Goal: Task Accomplishment & Management: Use online tool/utility

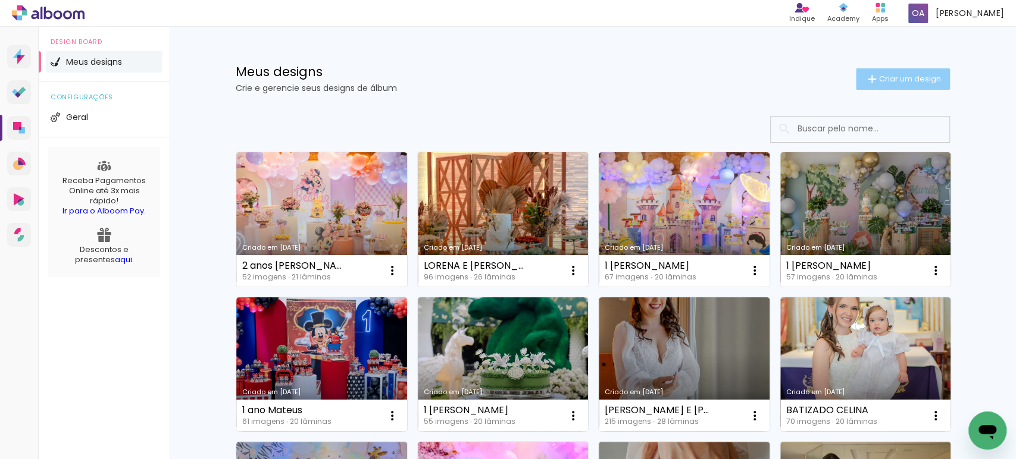
click at [893, 75] on span "Criar um design" at bounding box center [910, 79] width 62 height 8
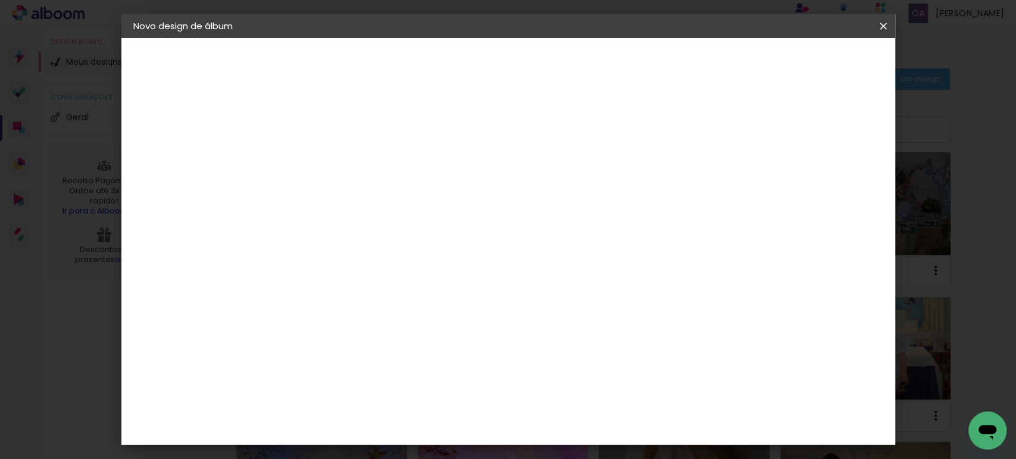
click at [328, 159] on input at bounding box center [328, 160] width 0 height 18
type input "1 ANO DAVI"
type paper-input "1 ANO DAVI"
click at [328, 152] on input "1 ANO DAVI" at bounding box center [328, 160] width 0 height 18
click at [0, 0] on slot "Avançar" at bounding box center [0, 0] width 0 height 0
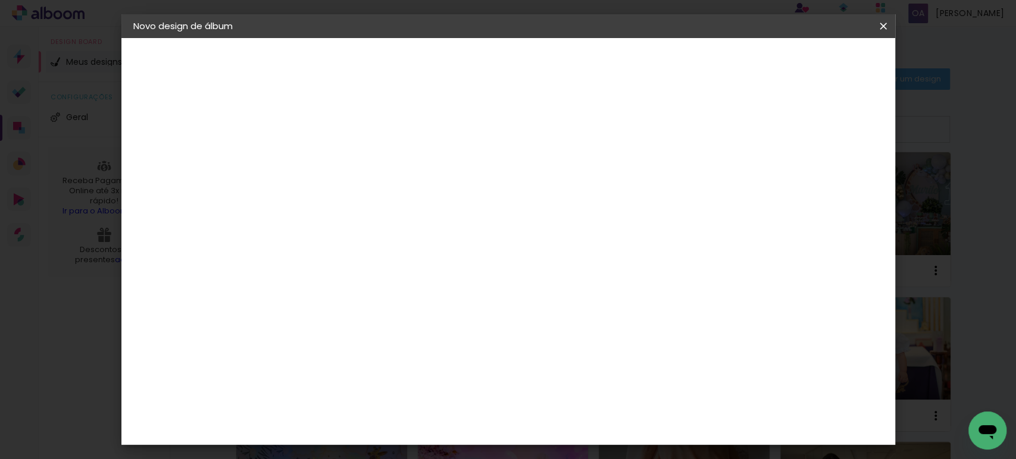
scroll to position [1830, 0]
click at [0, 0] on slot "Avançar" at bounding box center [0, 0] width 0 height 0
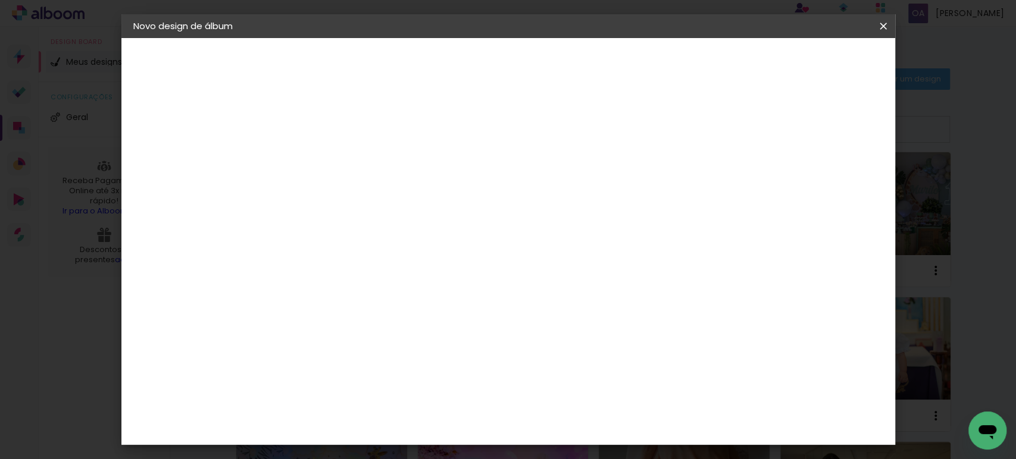
click at [0, 0] on slot "Avançar" at bounding box center [0, 0] width 0 height 0
click at [715, 53] on paper-button "Iniciar design" at bounding box center [676, 63] width 78 height 20
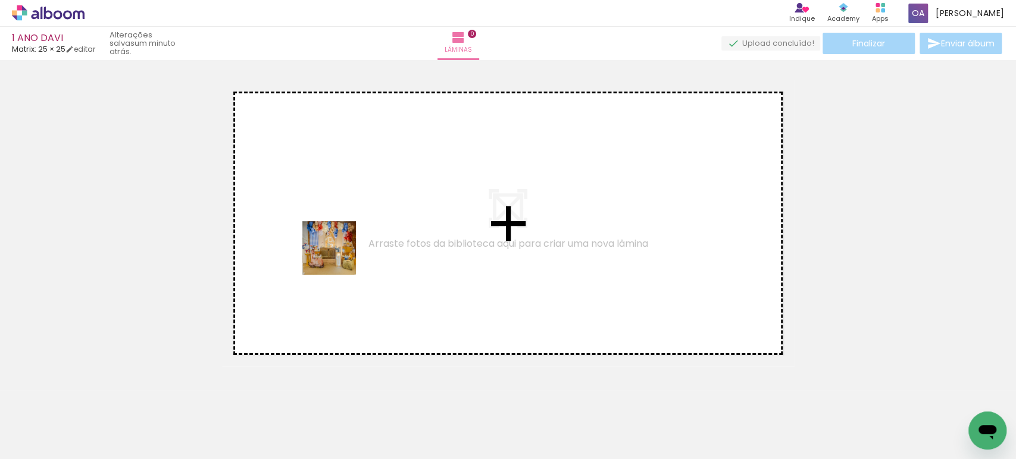
drag, startPoint x: 124, startPoint y: 423, endPoint x: 338, endPoint y: 257, distance: 270.3
click at [338, 257] on quentale-workspace at bounding box center [508, 229] width 1016 height 459
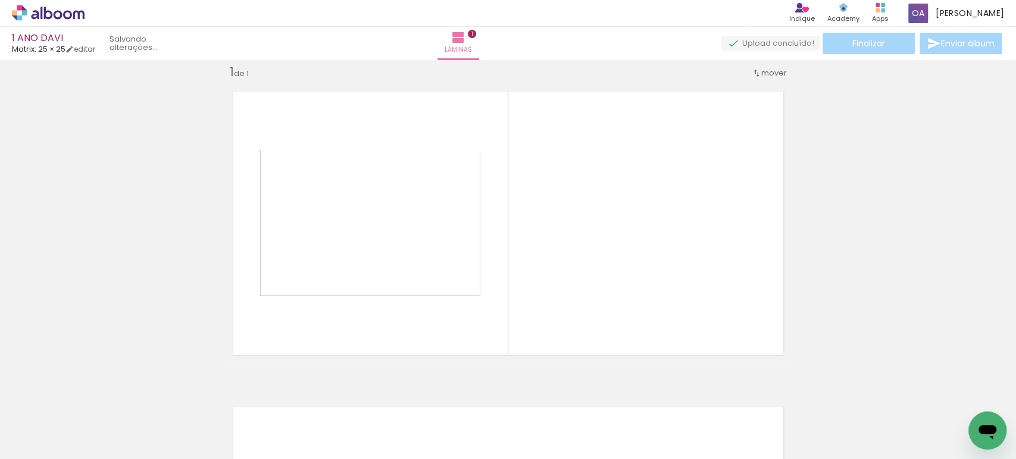
scroll to position [14, 0]
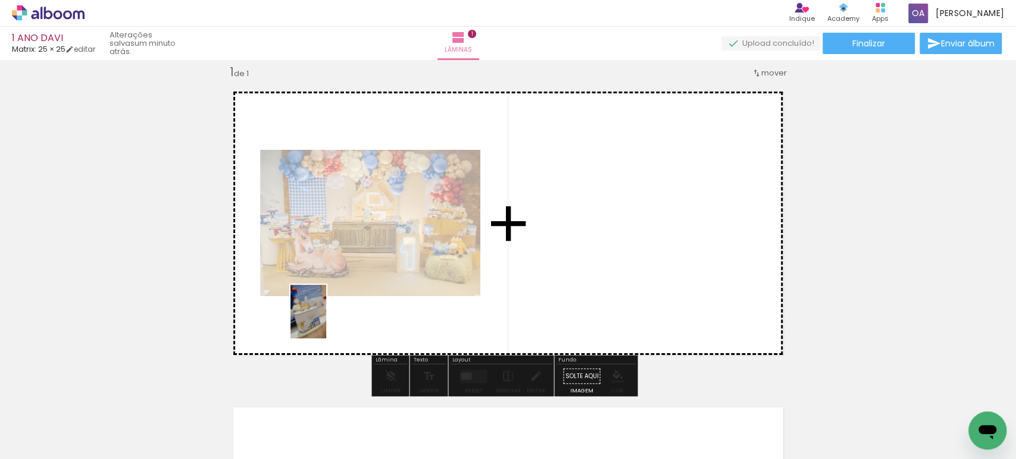
drag, startPoint x: 190, startPoint y: 432, endPoint x: 326, endPoint y: 321, distance: 175.1
click at [326, 321] on quentale-workspace at bounding box center [508, 229] width 1016 height 459
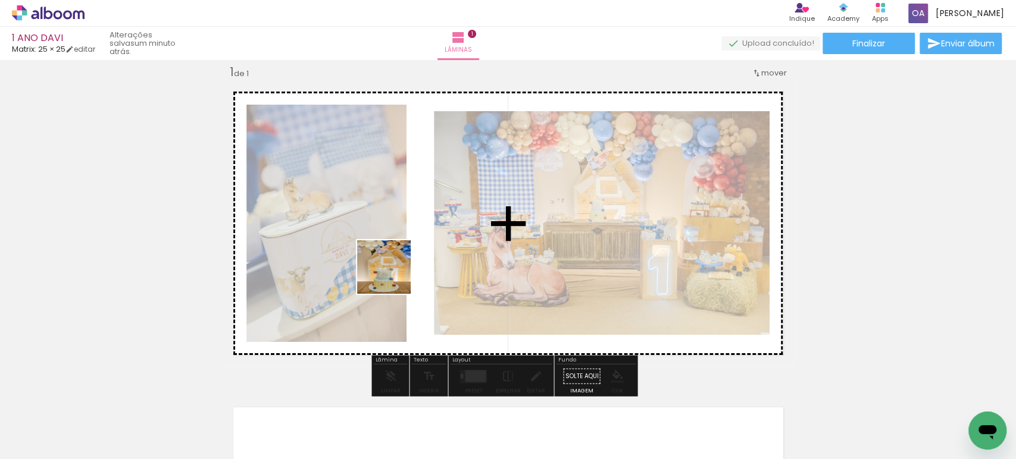
drag, startPoint x: 260, startPoint y: 425, endPoint x: 393, endPoint y: 276, distance: 199.8
click at [393, 276] on quentale-workspace at bounding box center [508, 229] width 1016 height 459
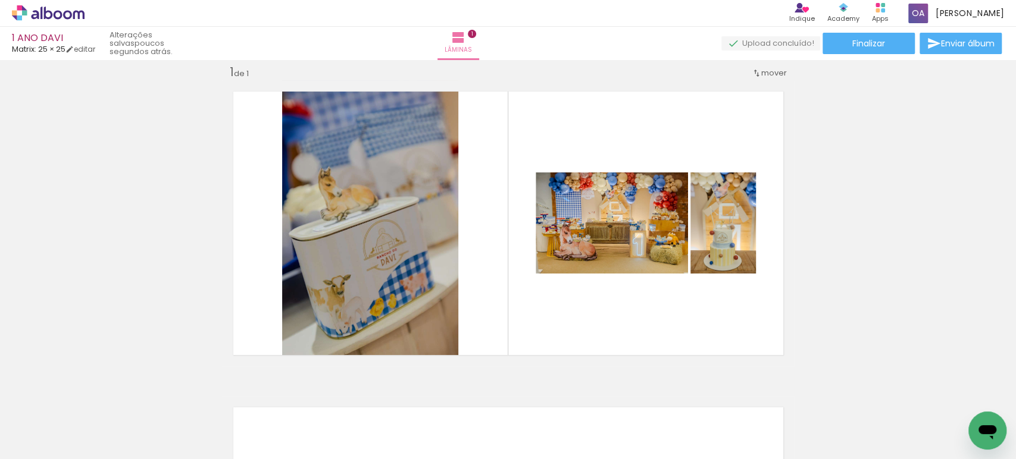
scroll to position [0, 156]
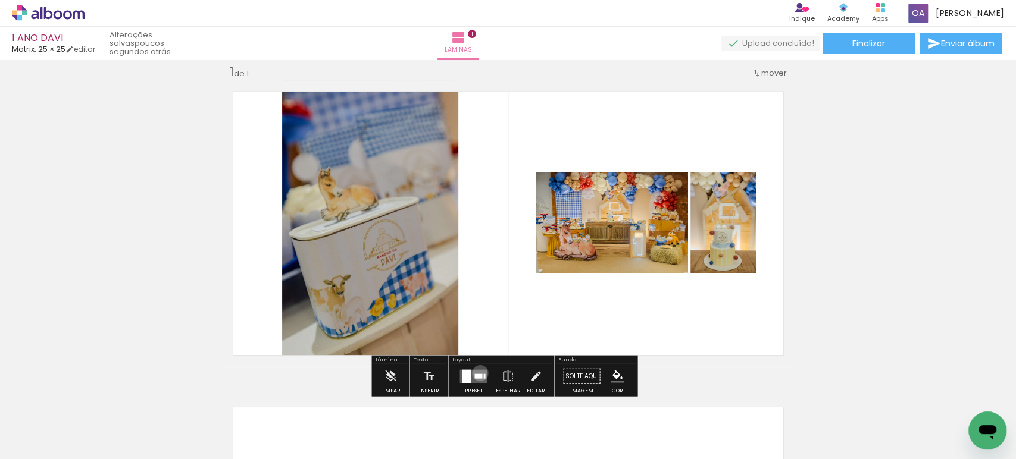
click at [477, 374] on div at bounding box center [478, 376] width 8 height 5
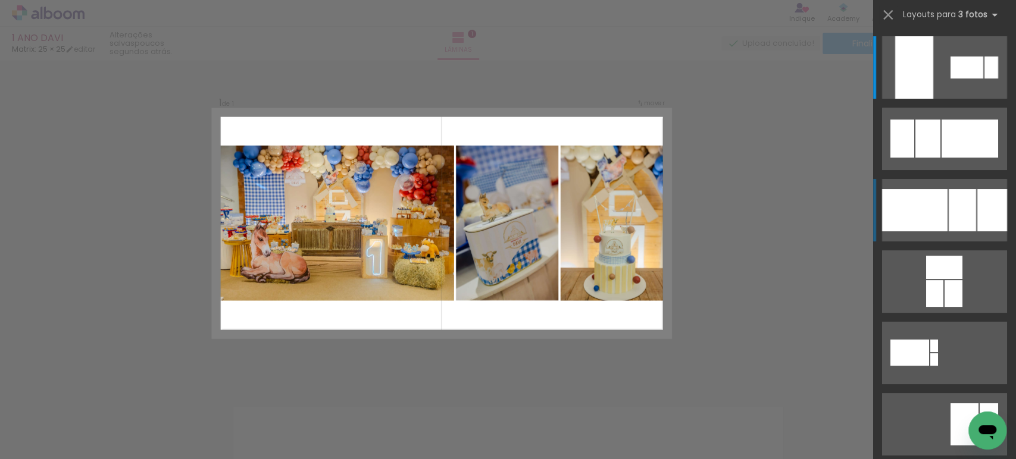
click at [965, 212] on div at bounding box center [962, 210] width 27 height 42
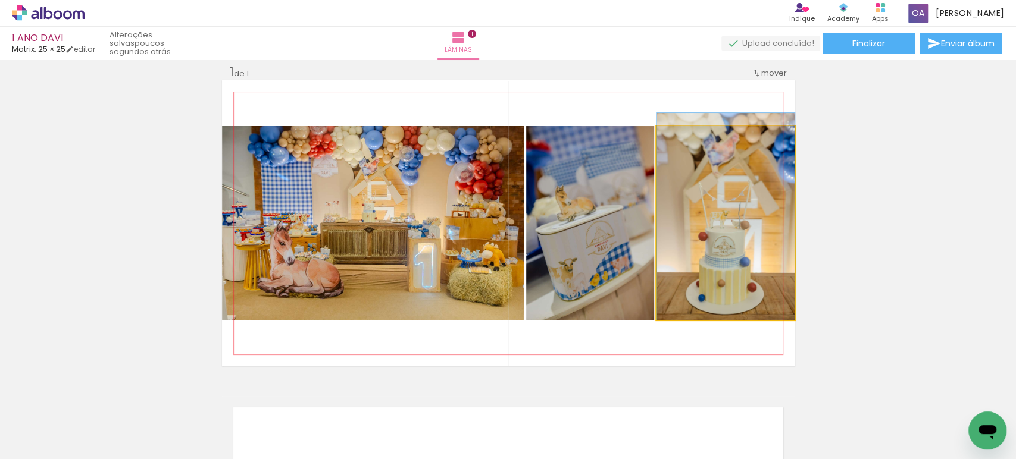
drag, startPoint x: 696, startPoint y: 258, endPoint x: 695, endPoint y: 242, distance: 16.7
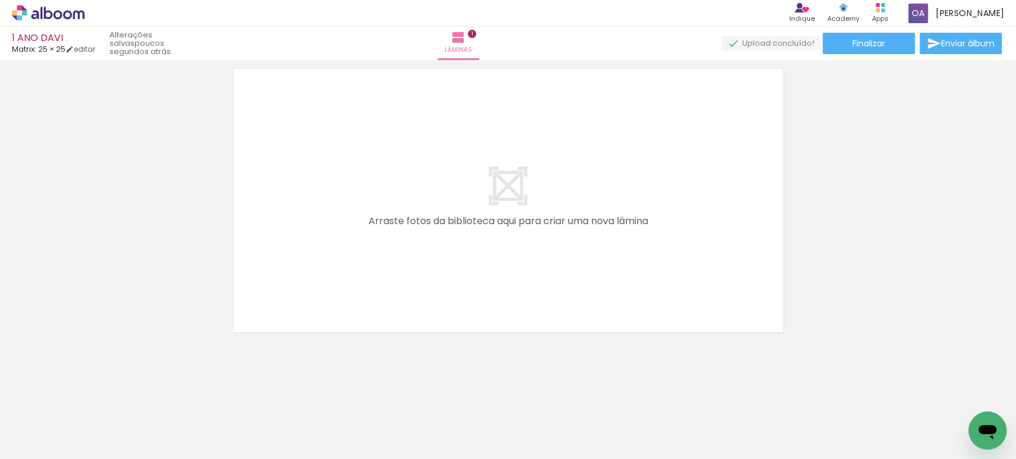
scroll to position [0, 481]
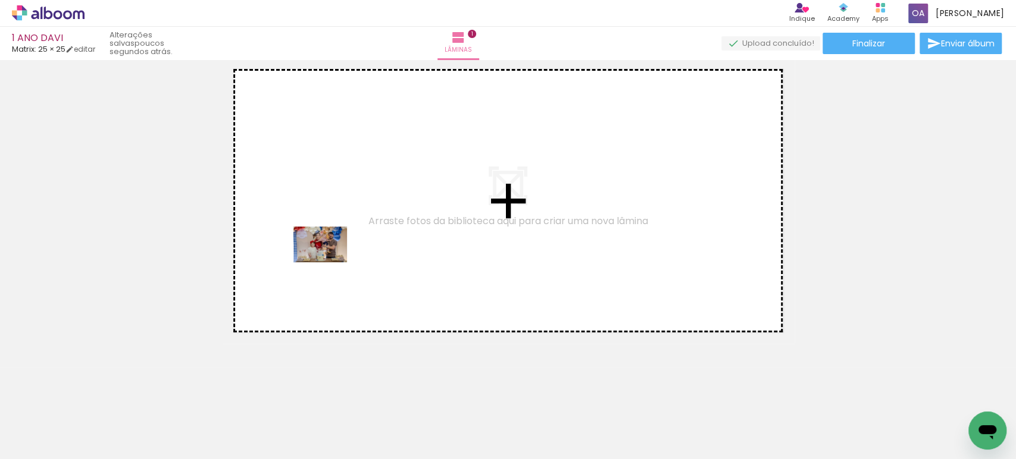
drag, startPoint x: 318, startPoint y: 426, endPoint x: 329, endPoint y: 262, distance: 163.4
click at [329, 262] on quentale-workspace at bounding box center [508, 229] width 1016 height 459
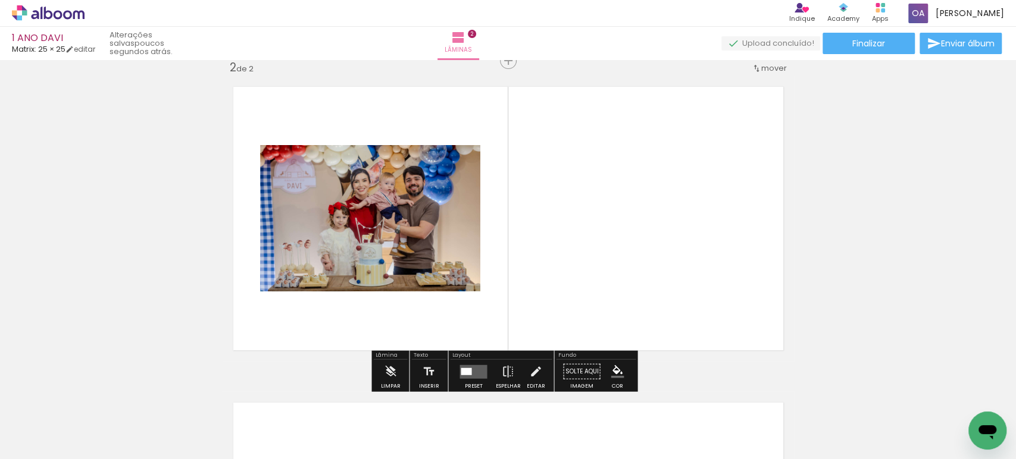
scroll to position [331, 0]
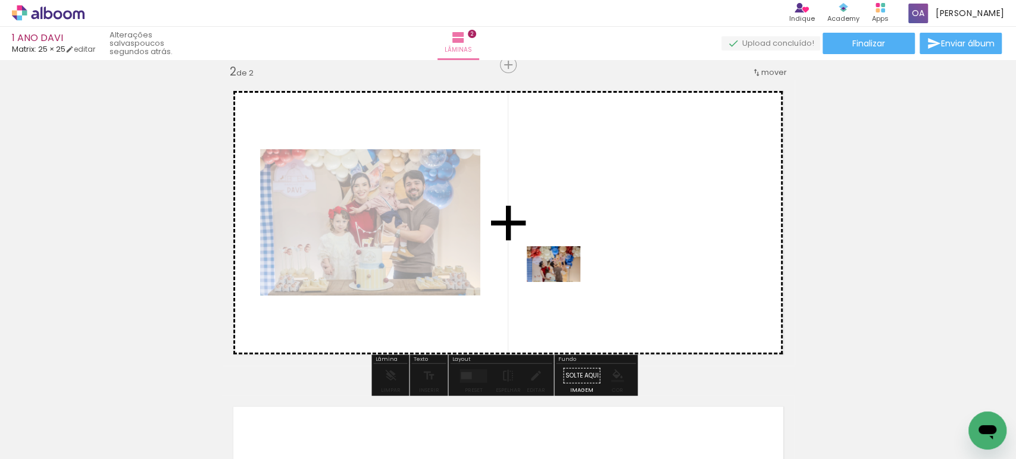
drag, startPoint x: 443, startPoint y: 428, endPoint x: 562, endPoint y: 282, distance: 188.2
click at [562, 282] on quentale-workspace at bounding box center [508, 229] width 1016 height 459
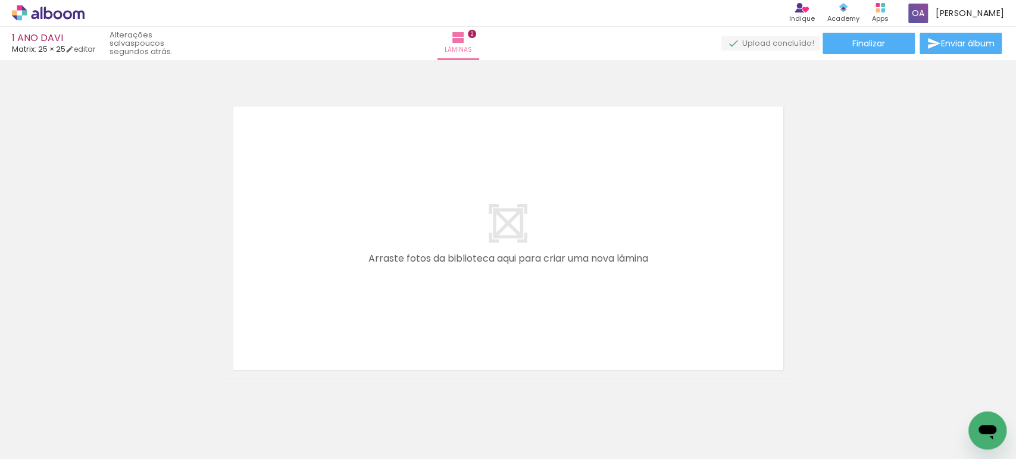
scroll to position [633, 0]
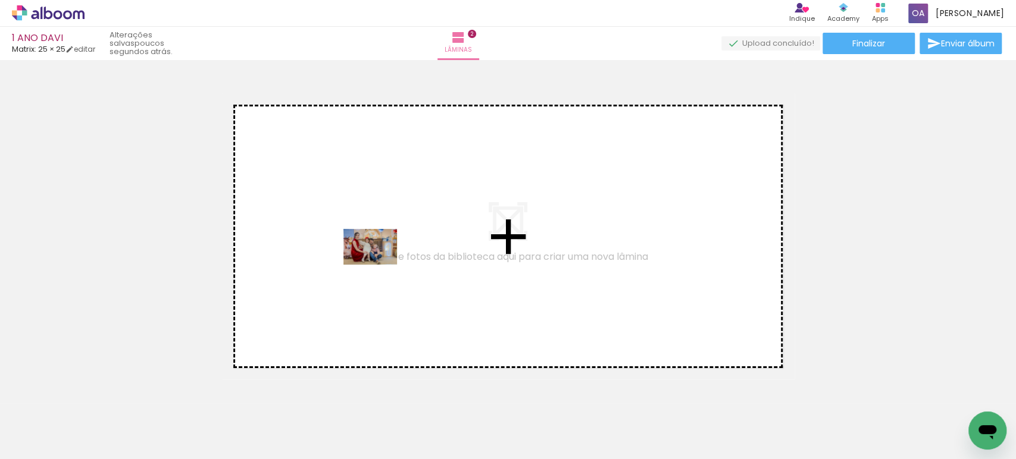
drag, startPoint x: 512, startPoint y: 429, endPoint x: 379, endPoint y: 265, distance: 211.1
click at [379, 265] on quentale-workspace at bounding box center [508, 229] width 1016 height 459
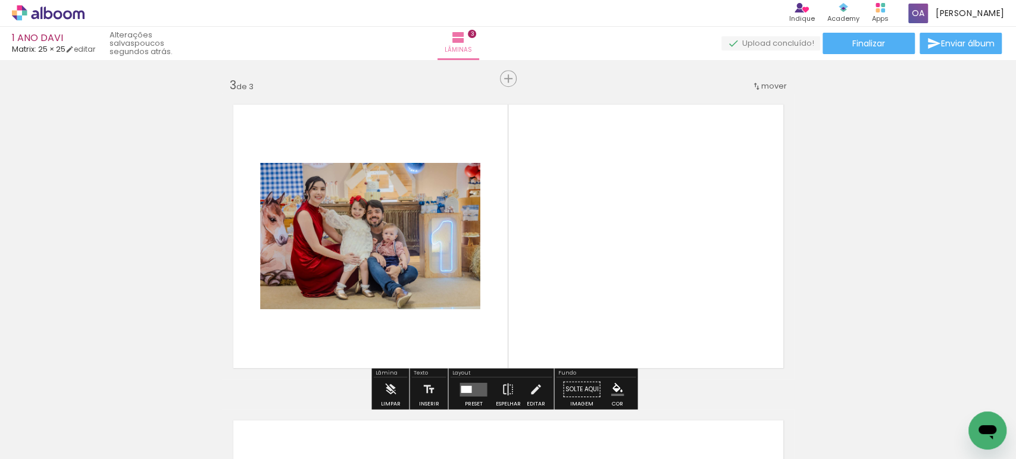
scroll to position [647, 0]
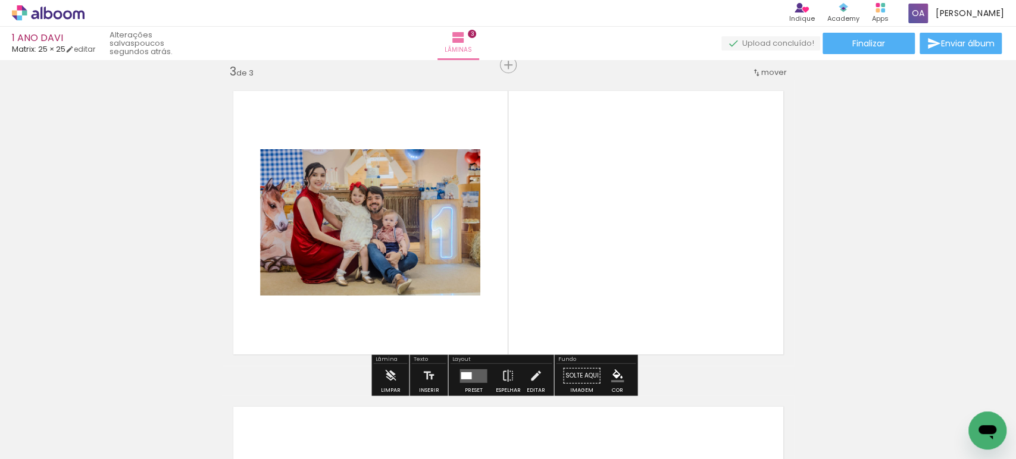
click at [467, 372] on div at bounding box center [466, 375] width 11 height 7
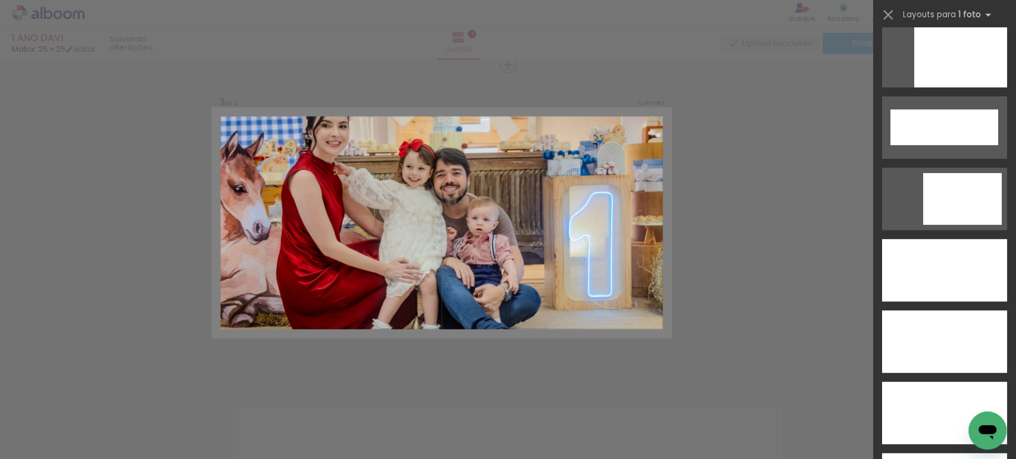
scroll to position [3237, 0]
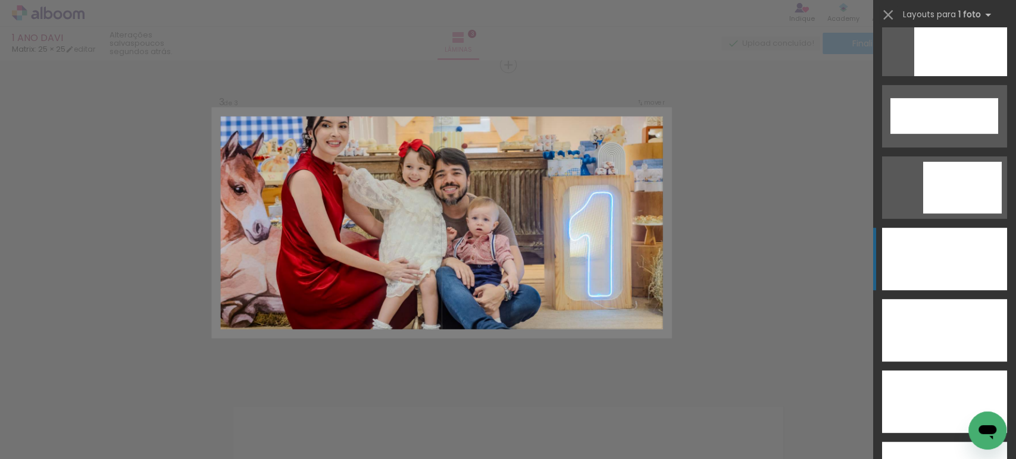
click at [933, 260] on div at bounding box center [944, 259] width 125 height 62
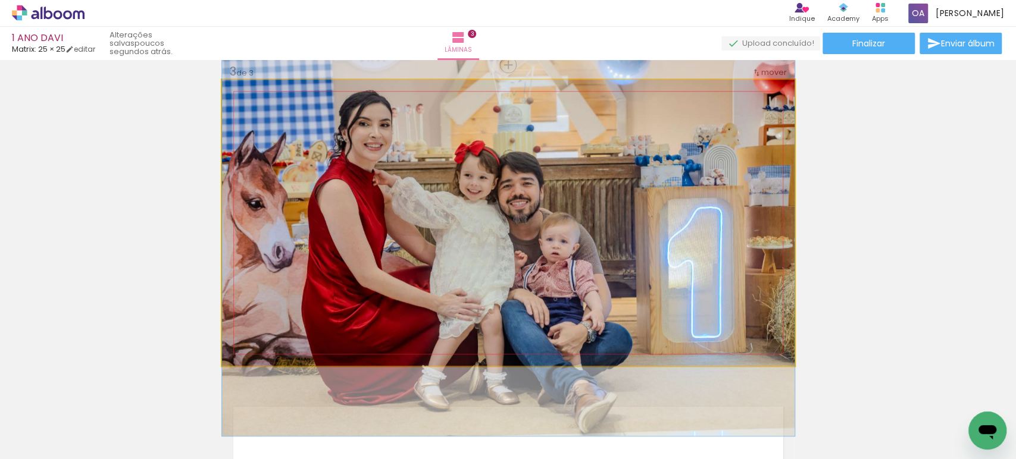
drag, startPoint x: 641, startPoint y: 235, endPoint x: 643, endPoint y: 257, distance: 22.2
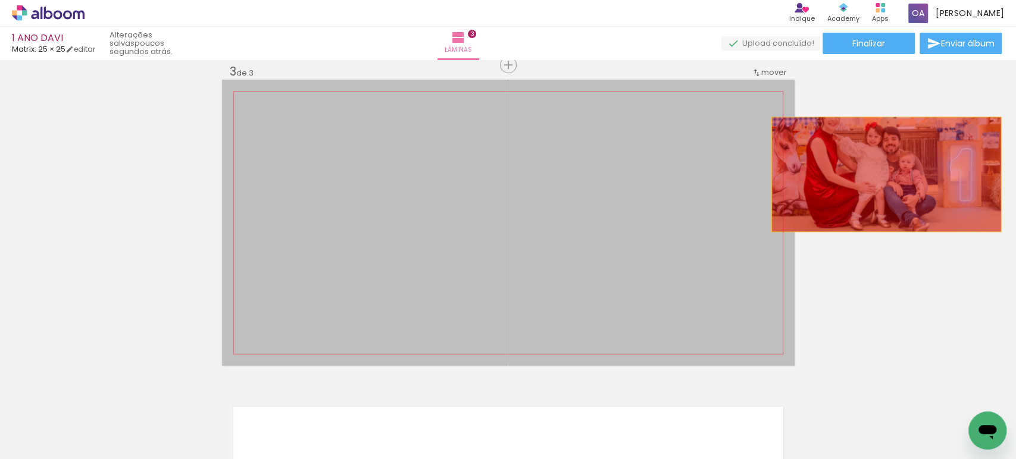
drag, startPoint x: 614, startPoint y: 230, endPoint x: 886, endPoint y: 176, distance: 277.3
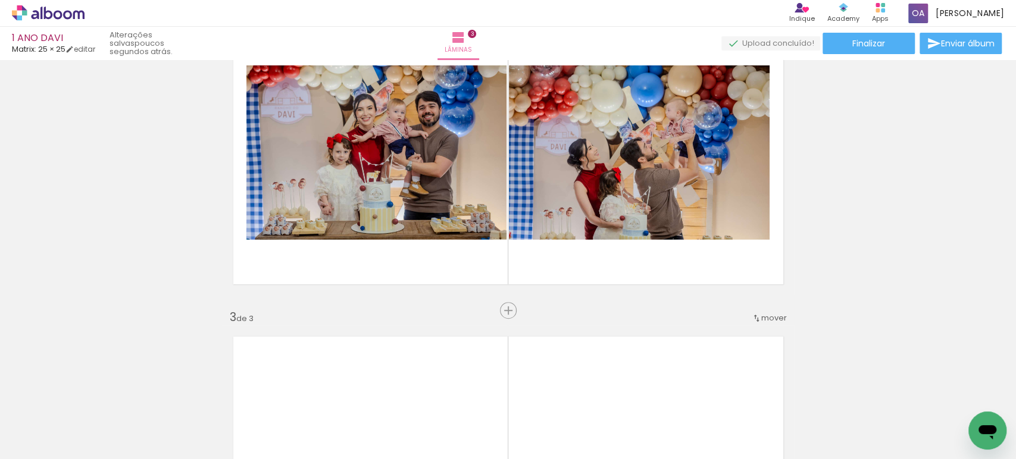
scroll to position [413, 0]
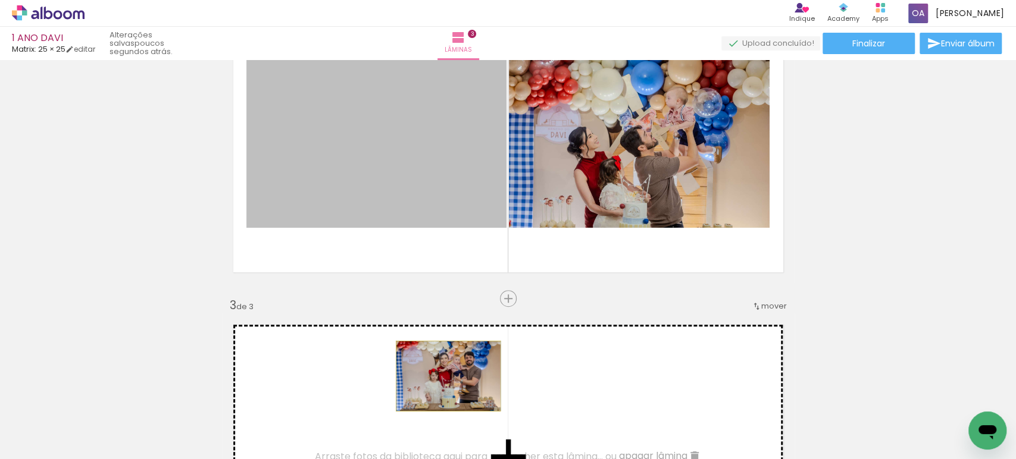
drag, startPoint x: 386, startPoint y: 146, endPoint x: 443, endPoint y: 376, distance: 236.7
click at [443, 376] on div "Inserir lâmina 1 de 3 Inserir lâmina 2 de 3 Inserir lâmina 3 de 3" at bounding box center [508, 283] width 1016 height 1265
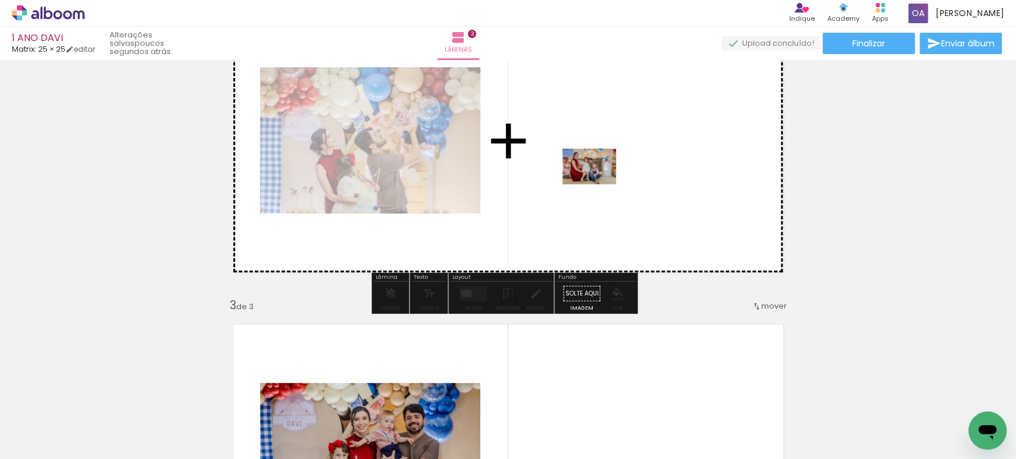
drag, startPoint x: 512, startPoint y: 421, endPoint x: 598, endPoint y: 185, distance: 252.1
click at [598, 185] on quentale-workspace at bounding box center [508, 229] width 1016 height 459
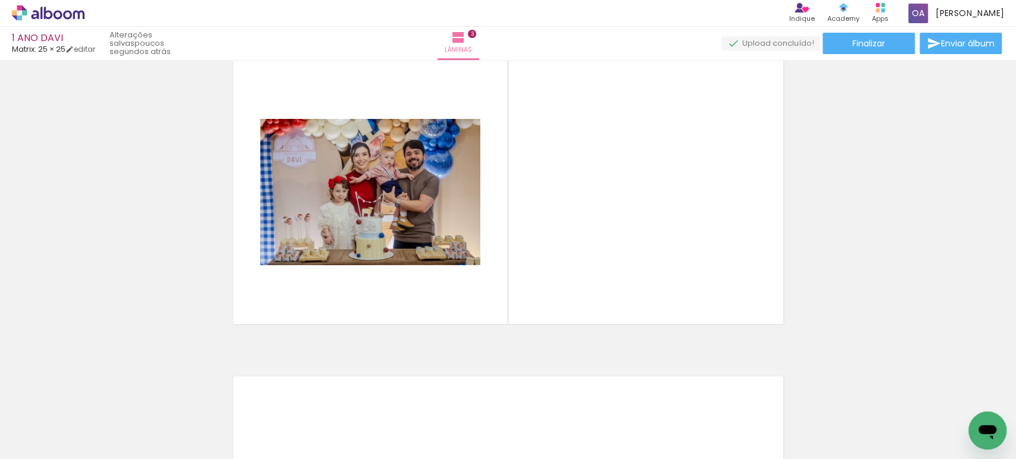
scroll to position [679, 0]
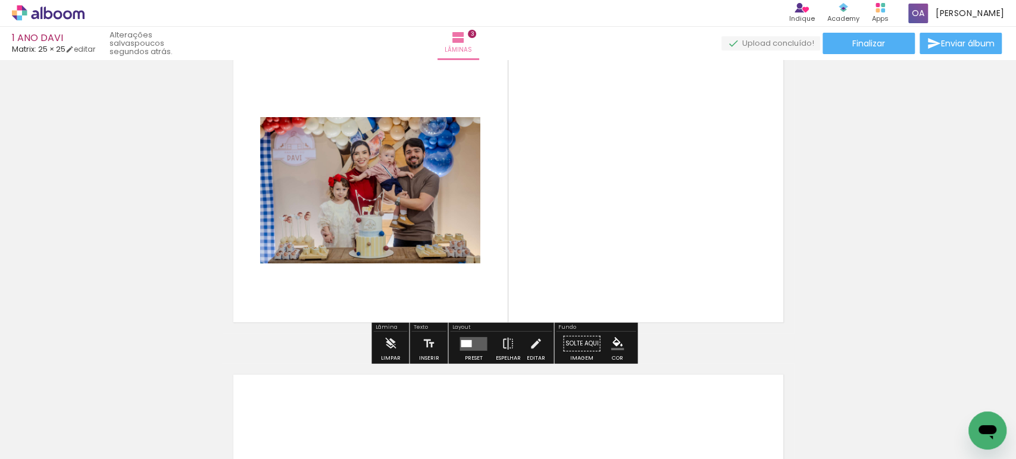
click at [474, 345] on quentale-layouter at bounding box center [472, 344] width 27 height 14
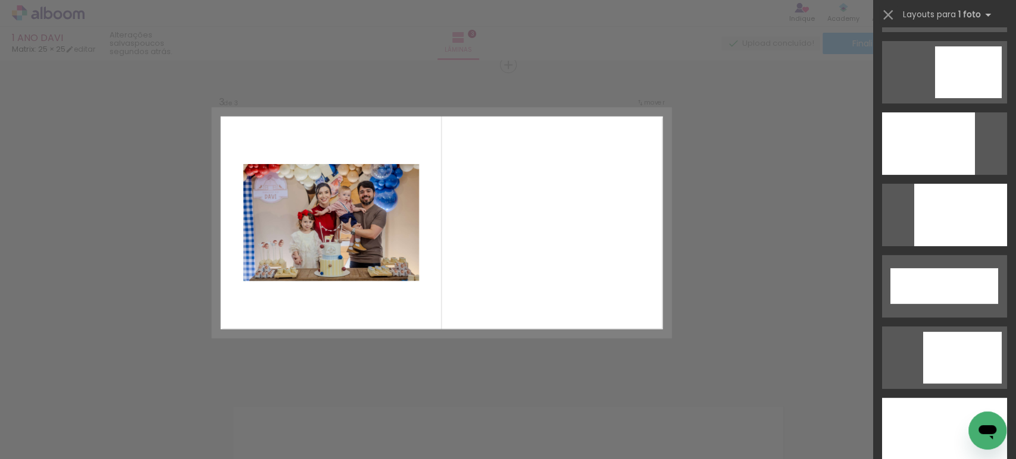
scroll to position [3247, 0]
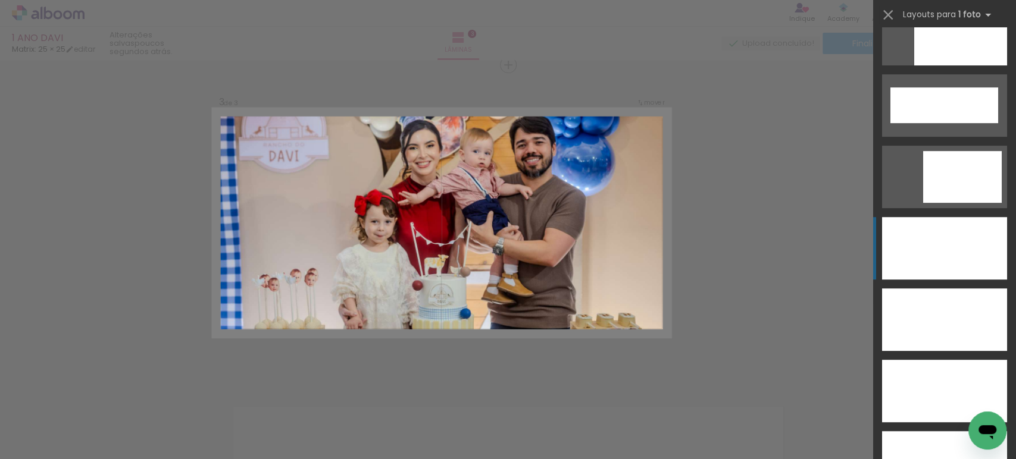
click at [931, 249] on div at bounding box center [944, 248] width 125 height 62
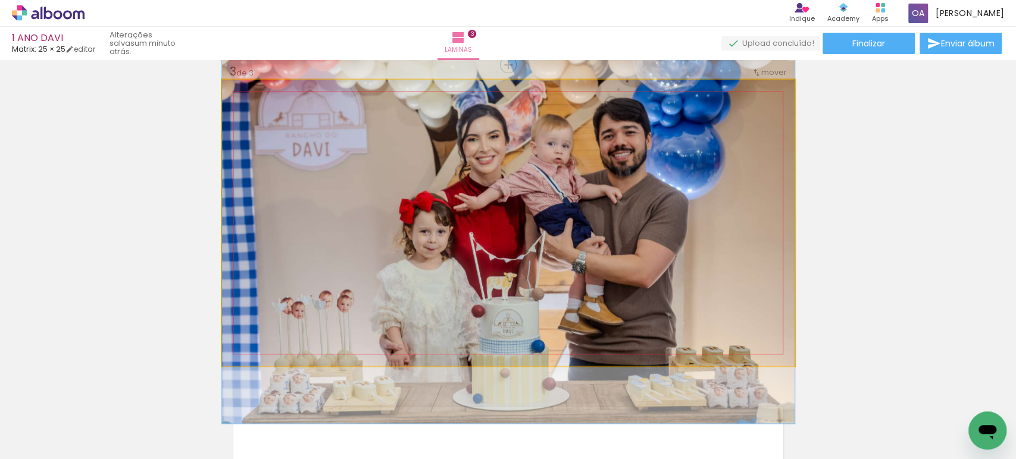
drag, startPoint x: 634, startPoint y: 202, endPoint x: 633, endPoint y: 212, distance: 10.1
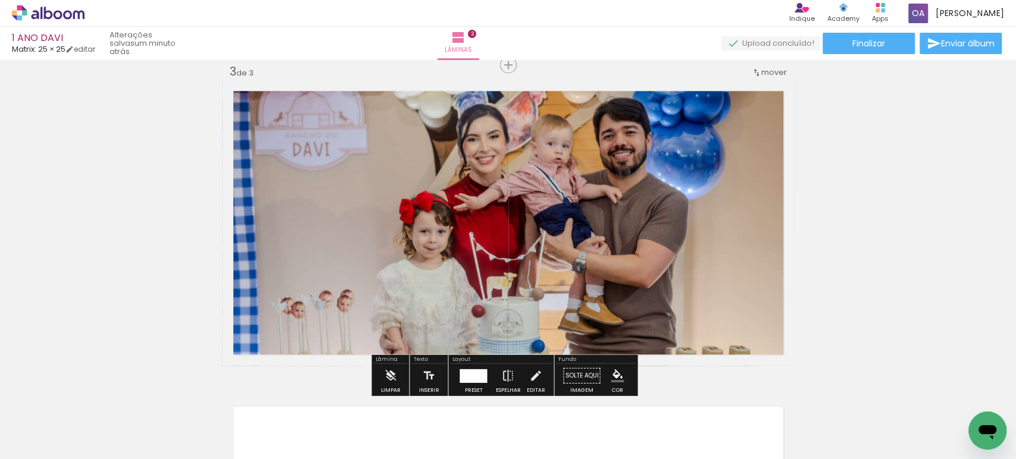
click at [958, 240] on div "Inserir lâmina 1 de 3 Inserir lâmina 2 de 3 Inserir lâmina 3 de 3" at bounding box center [508, 49] width 1016 height 1265
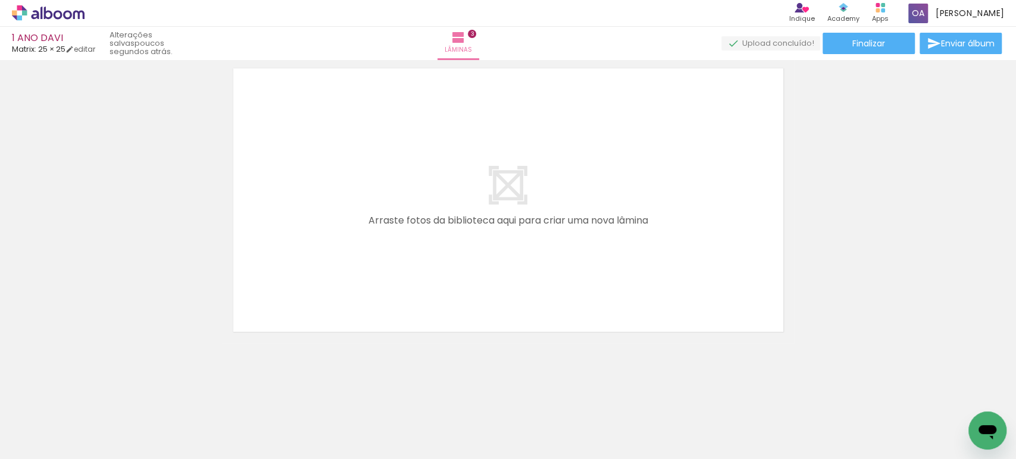
scroll to position [0, 82]
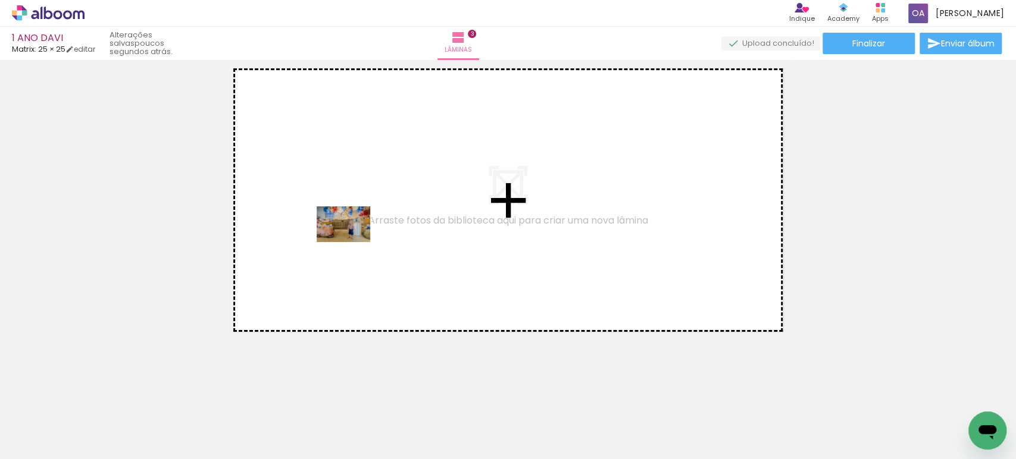
drag, startPoint x: 381, startPoint y: 424, endPoint x: 352, endPoint y: 242, distance: 184.4
click at [352, 242] on quentale-workspace at bounding box center [508, 229] width 1016 height 459
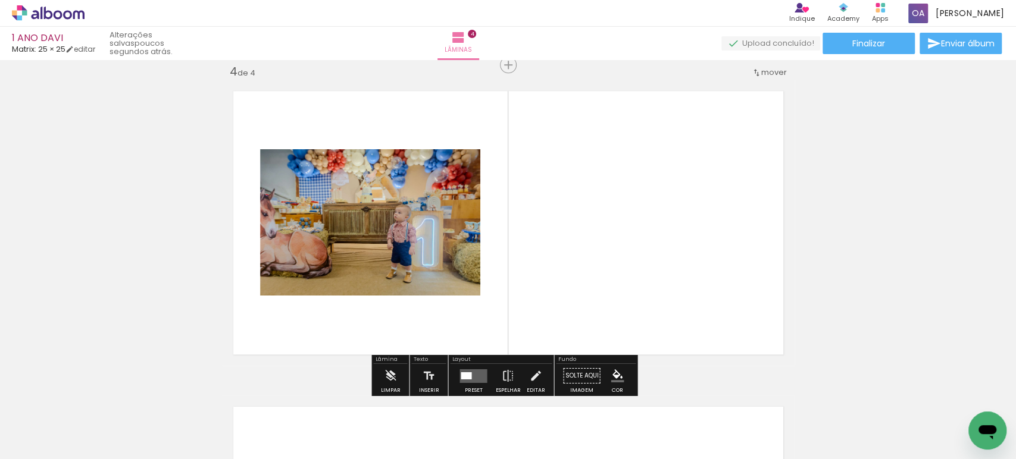
scroll to position [963, 0]
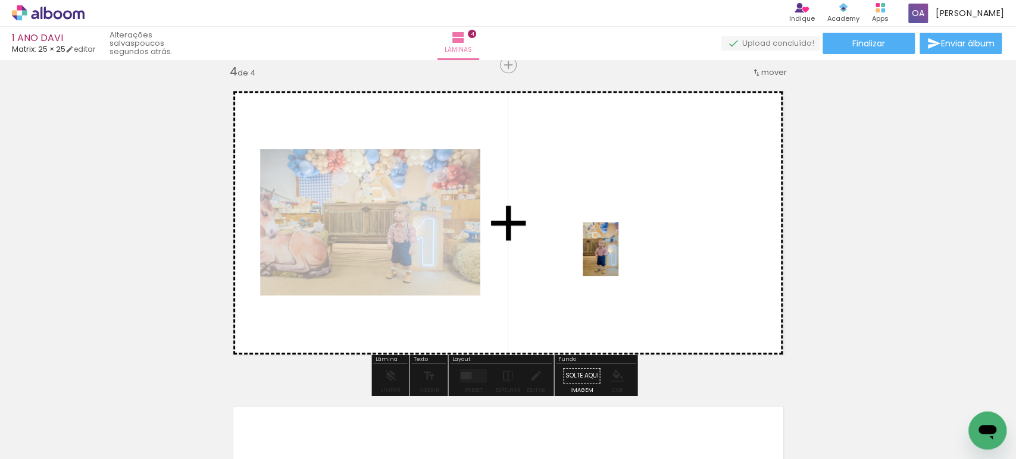
drag, startPoint x: 308, startPoint y: 430, endPoint x: 618, endPoint y: 258, distance: 354.3
click at [618, 258] on quentale-workspace at bounding box center [508, 229] width 1016 height 459
click at [618, 258] on quentale-layouter at bounding box center [508, 223] width 573 height 286
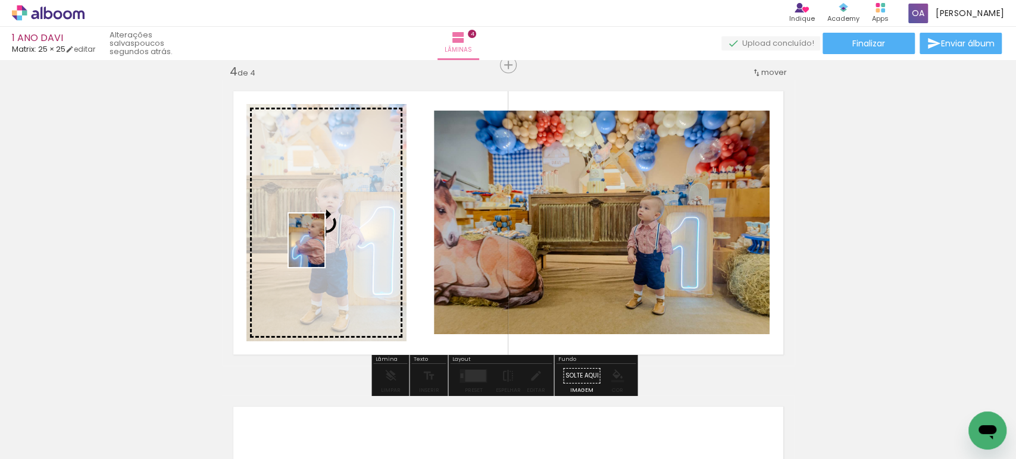
drag, startPoint x: 439, startPoint y: 417, endPoint x: 324, endPoint y: 249, distance: 203.1
click at [324, 249] on quentale-workspace at bounding box center [508, 229] width 1016 height 459
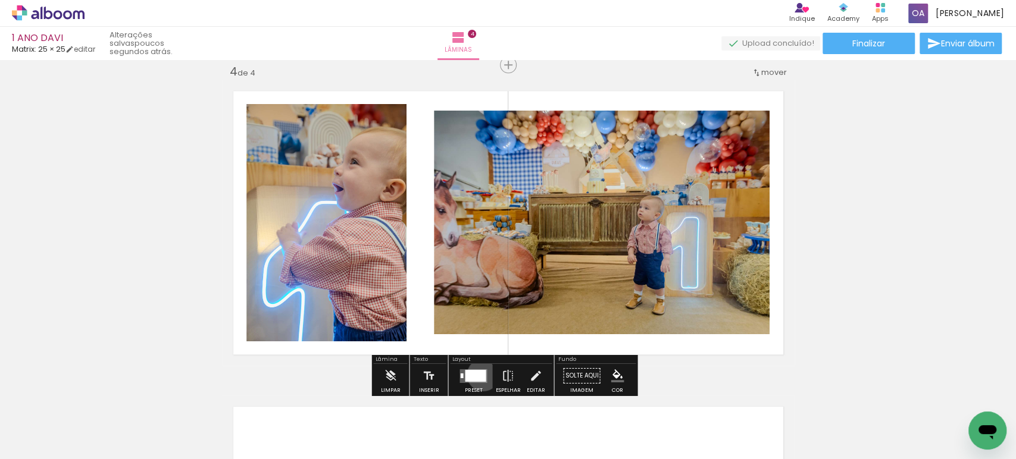
click at [480, 374] on div at bounding box center [475, 376] width 21 height 12
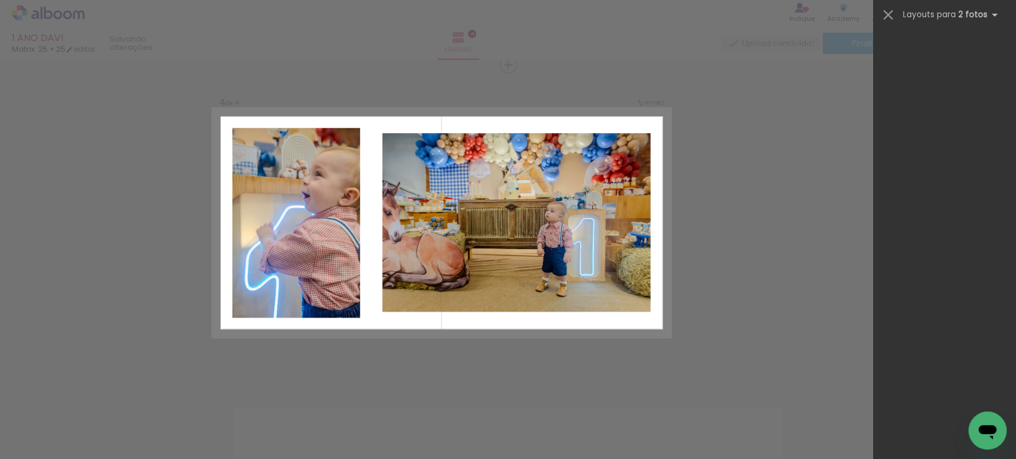
scroll to position [0, 0]
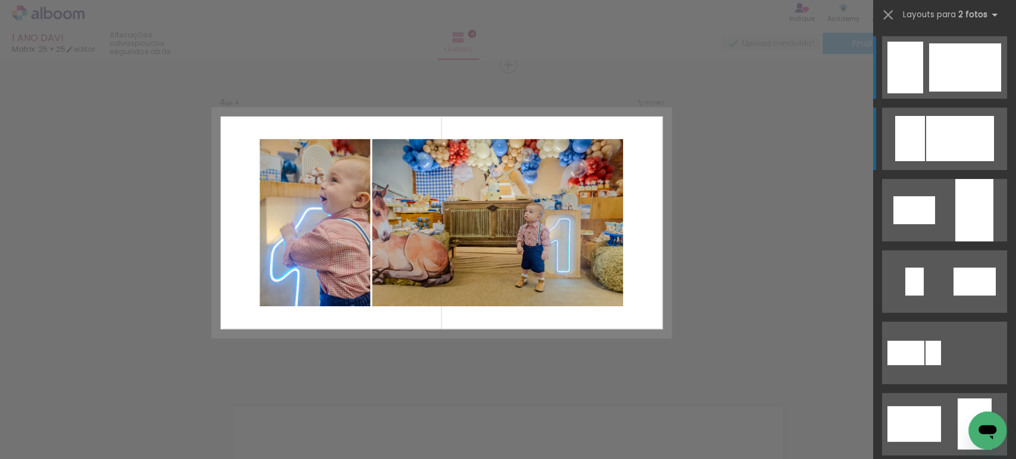
click at [967, 123] on div at bounding box center [960, 138] width 68 height 45
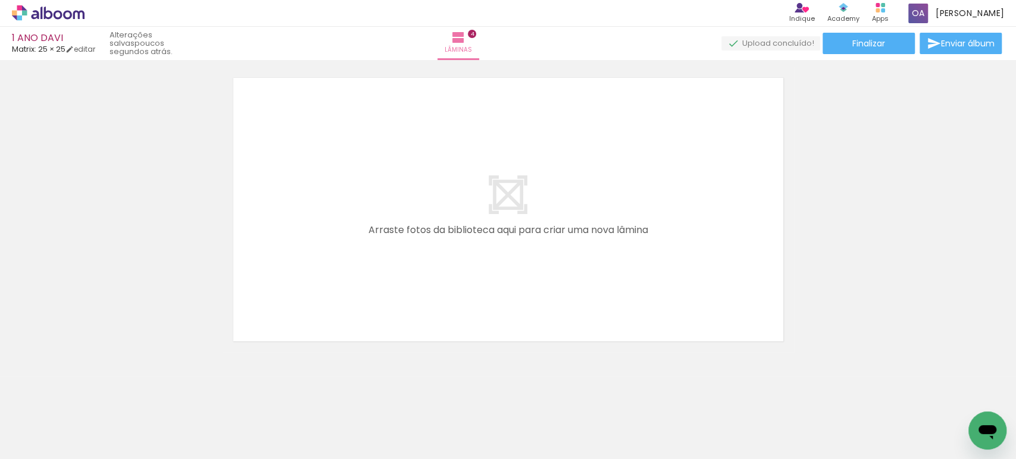
scroll to position [1301, 0]
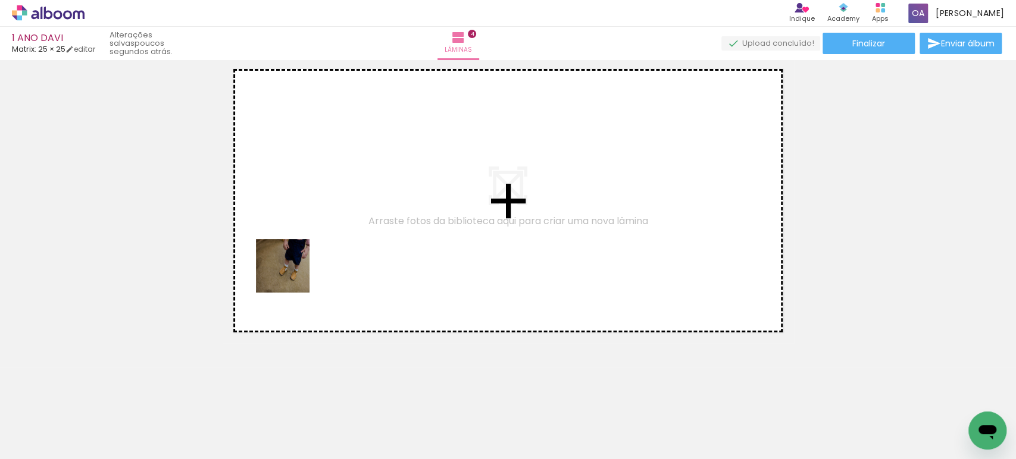
drag, startPoint x: 237, startPoint y: 430, endPoint x: 316, endPoint y: 231, distance: 214.5
click at [316, 231] on quentale-workspace at bounding box center [508, 229] width 1016 height 459
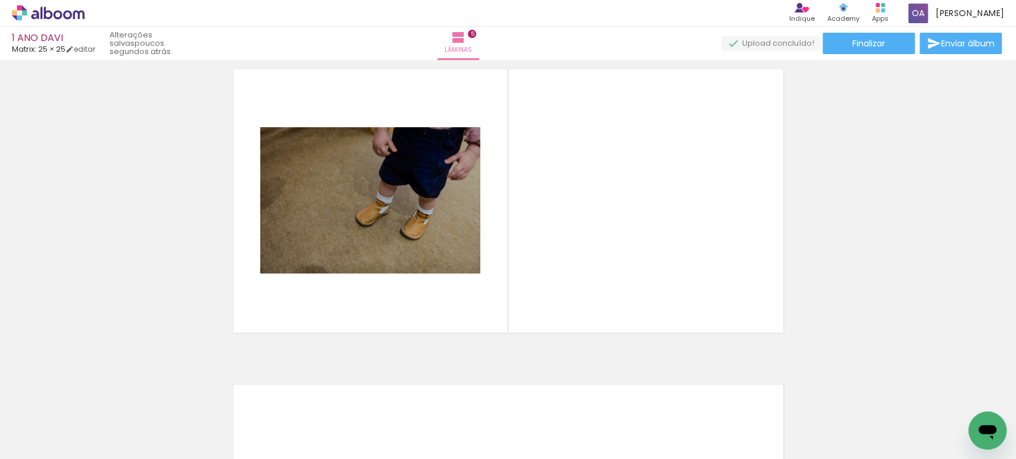
scroll to position [1279, 0]
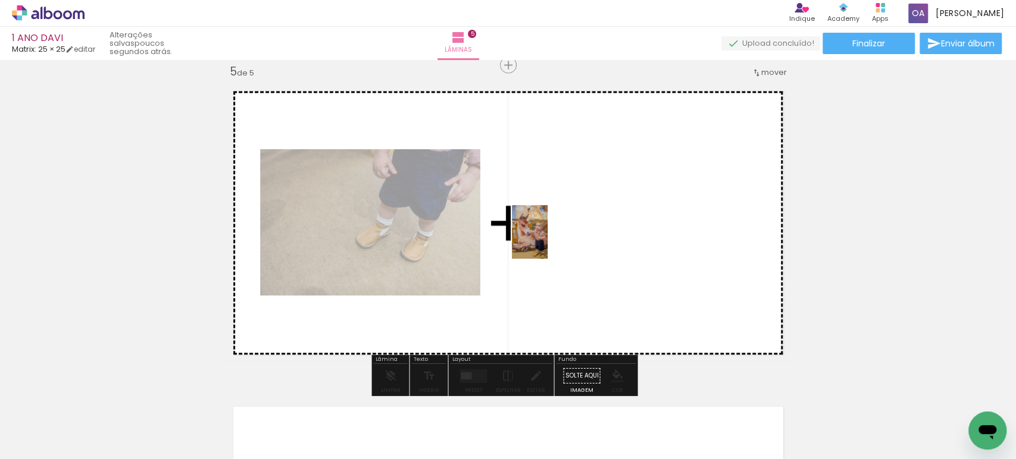
drag, startPoint x: 571, startPoint y: 418, endPoint x: 548, endPoint y: 241, distance: 178.3
click at [548, 241] on quentale-workspace at bounding box center [508, 229] width 1016 height 459
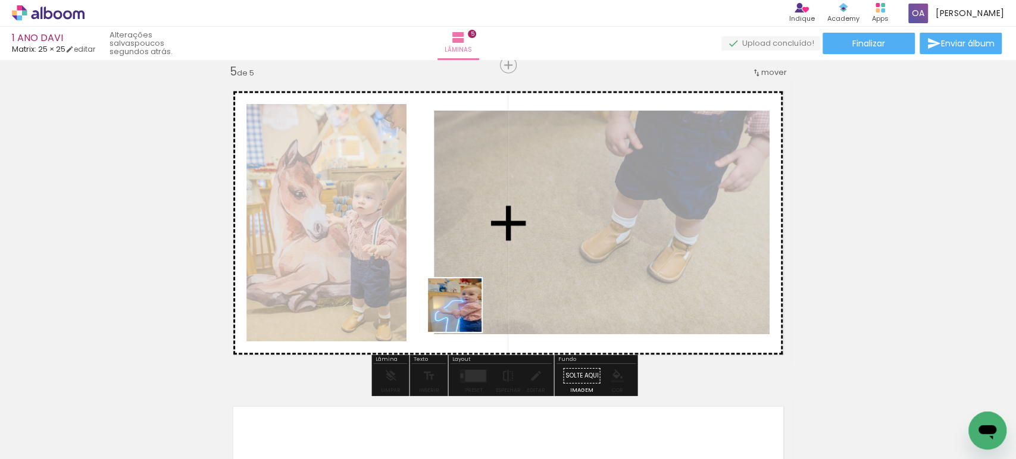
drag, startPoint x: 509, startPoint y: 430, endPoint x: 464, endPoint y: 313, distance: 125.3
click at [464, 313] on quentale-workspace at bounding box center [508, 229] width 1016 height 459
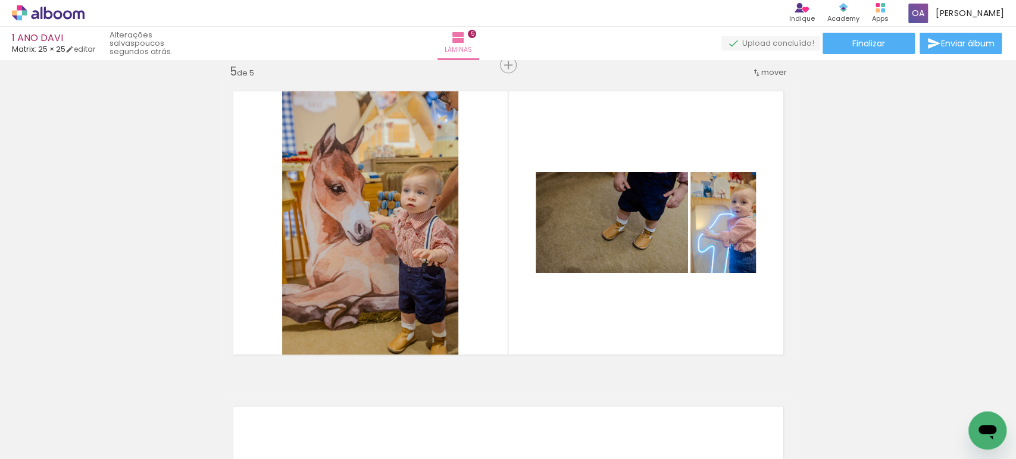
scroll to position [0, 4119]
drag, startPoint x: 640, startPoint y: 242, endPoint x: 893, endPoint y: 242, distance: 253.0
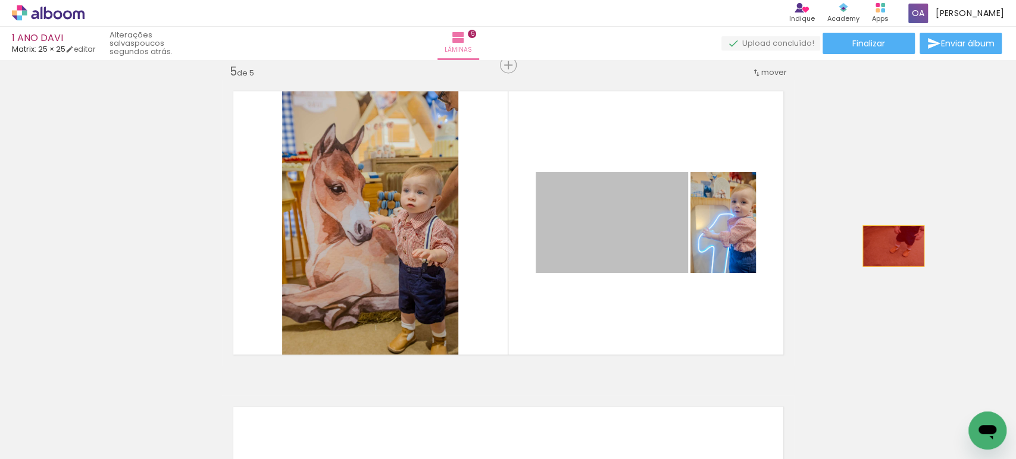
drag, startPoint x: 651, startPoint y: 251, endPoint x: 888, endPoint y: 246, distance: 237.0
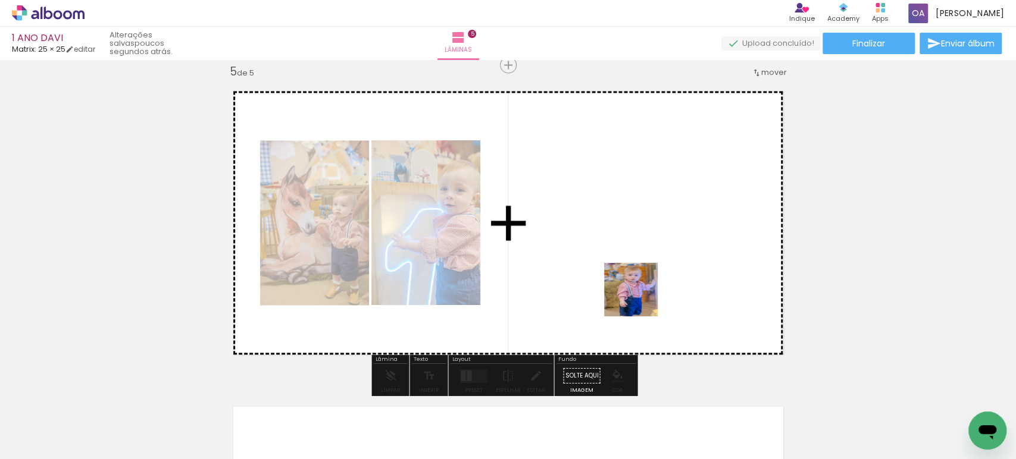
drag, startPoint x: 675, startPoint y: 423, endPoint x: 637, endPoint y: 289, distance: 139.2
click at [637, 289] on quentale-workspace at bounding box center [508, 229] width 1016 height 459
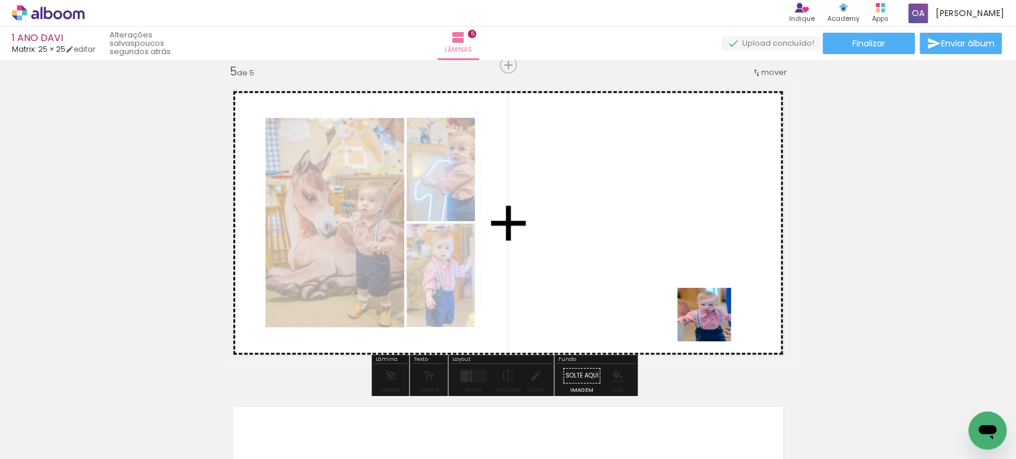
drag, startPoint x: 736, startPoint y: 421, endPoint x: 697, endPoint y: 273, distance: 152.7
click at [697, 273] on quentale-workspace at bounding box center [508, 229] width 1016 height 459
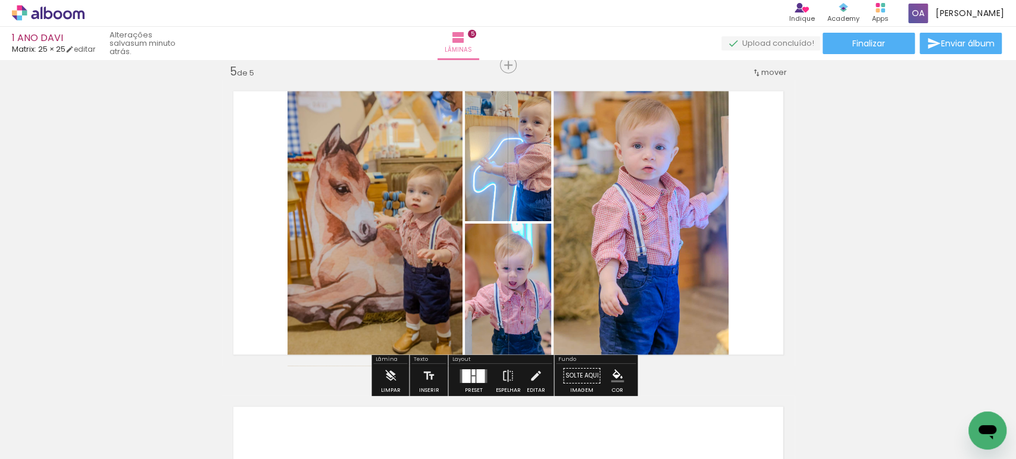
click at [471, 374] on div at bounding box center [473, 372] width 4 height 6
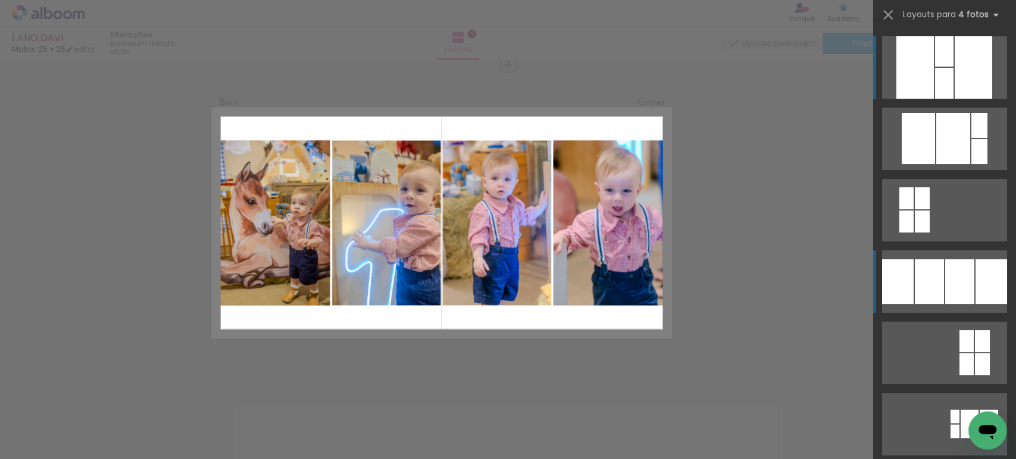
click at [945, 283] on div at bounding box center [959, 282] width 29 height 45
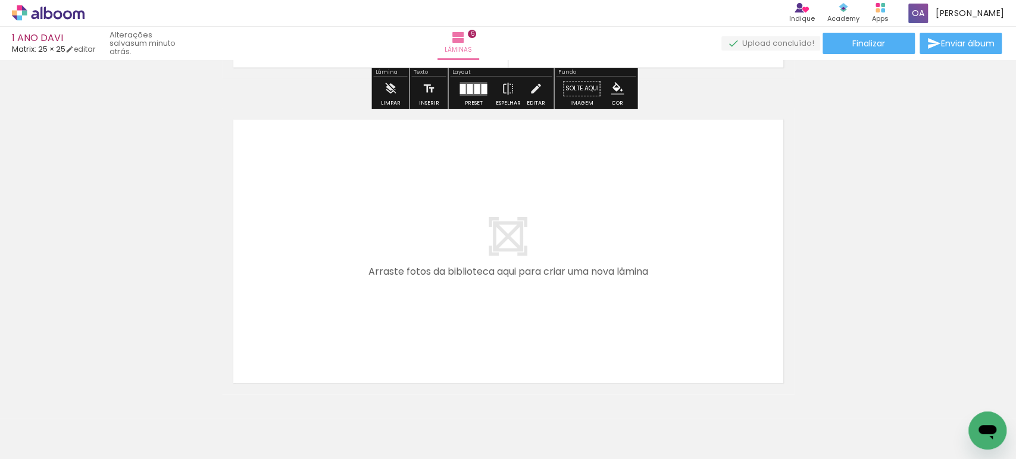
scroll to position [1612, 0]
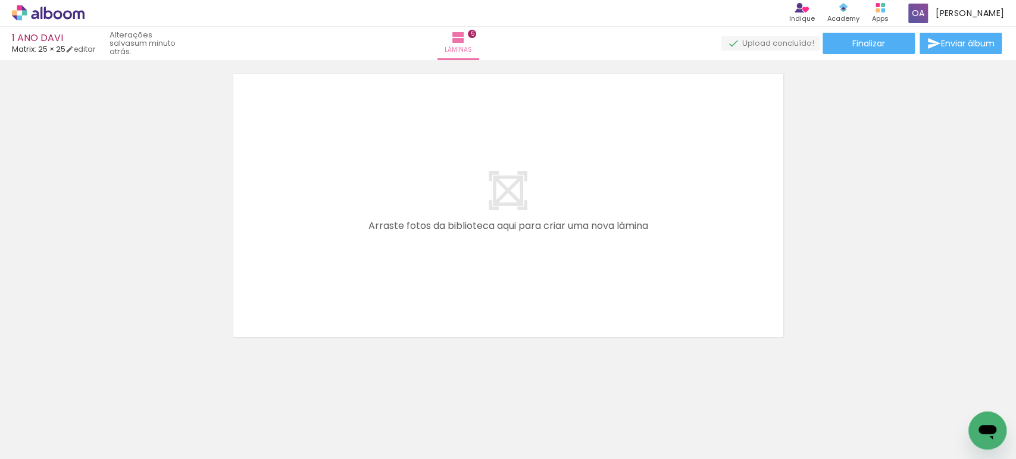
click at [813, 423] on div at bounding box center [799, 419] width 39 height 59
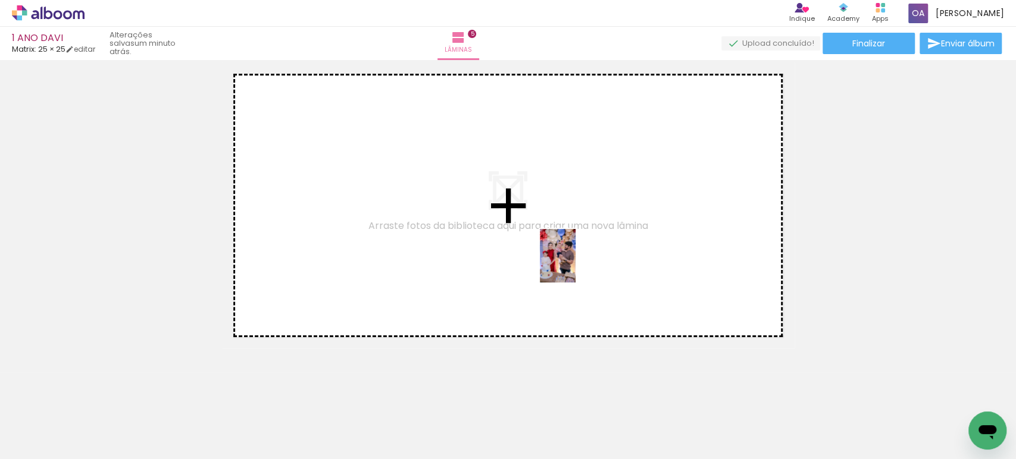
drag, startPoint x: 813, startPoint y: 419, endPoint x: 576, endPoint y: 265, distance: 283.1
click at [576, 265] on quentale-workspace at bounding box center [508, 229] width 1016 height 459
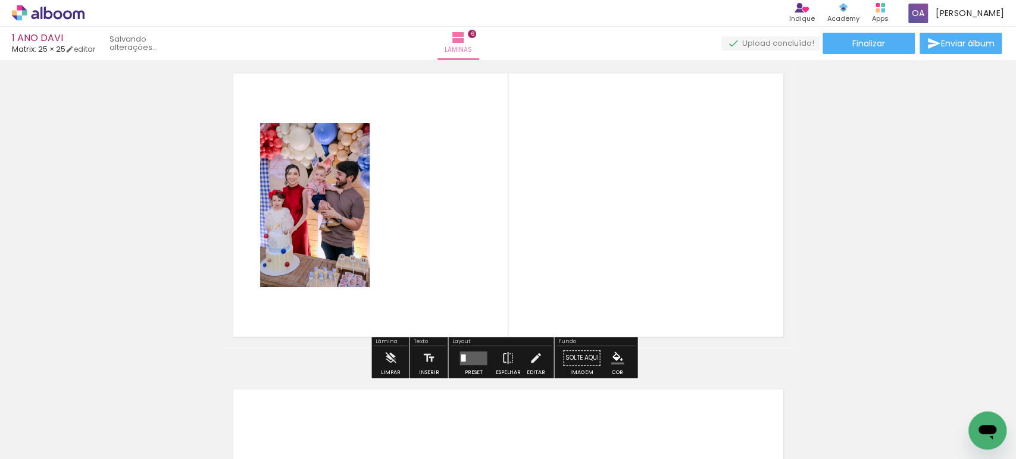
scroll to position [1595, 0]
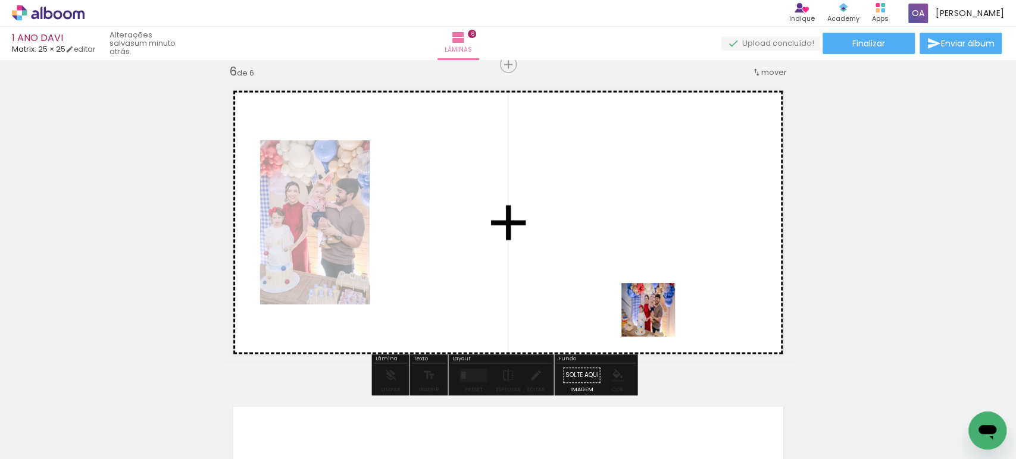
drag, startPoint x: 871, startPoint y: 426, endPoint x: 651, endPoint y: 317, distance: 245.4
click at [651, 317] on quentale-workspace at bounding box center [508, 229] width 1016 height 459
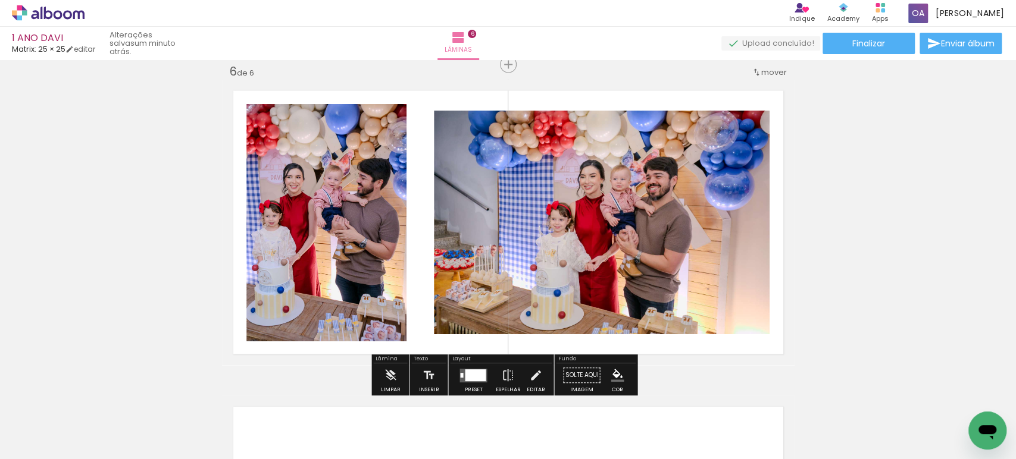
click at [473, 376] on div at bounding box center [475, 376] width 21 height 12
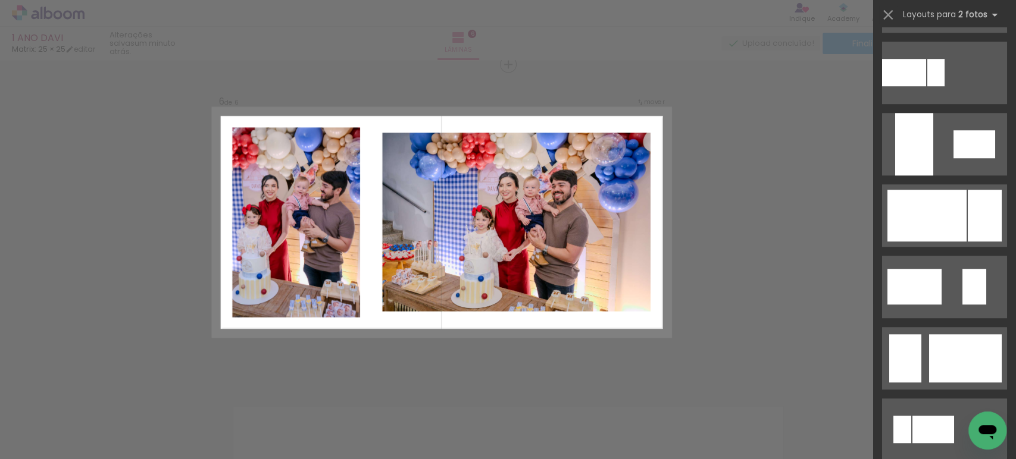
scroll to position [591, 0]
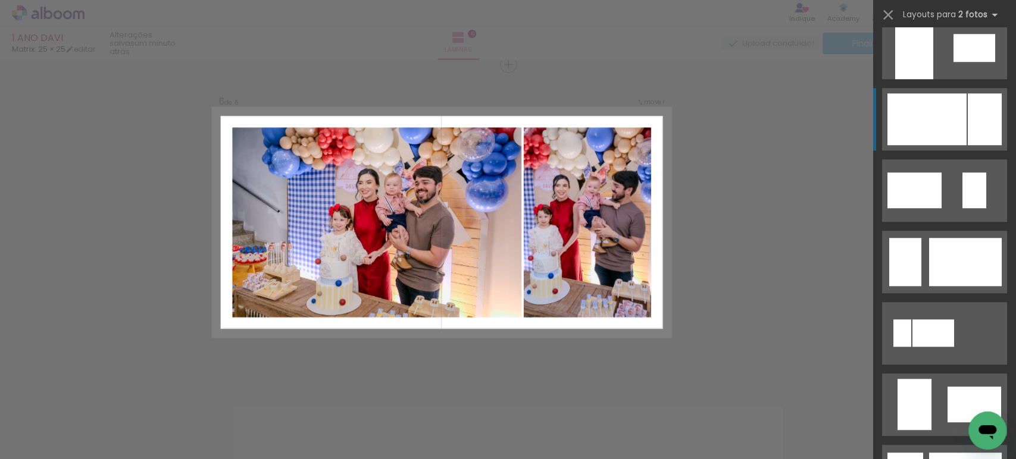
click at [953, 116] on div at bounding box center [926, 119] width 79 height 52
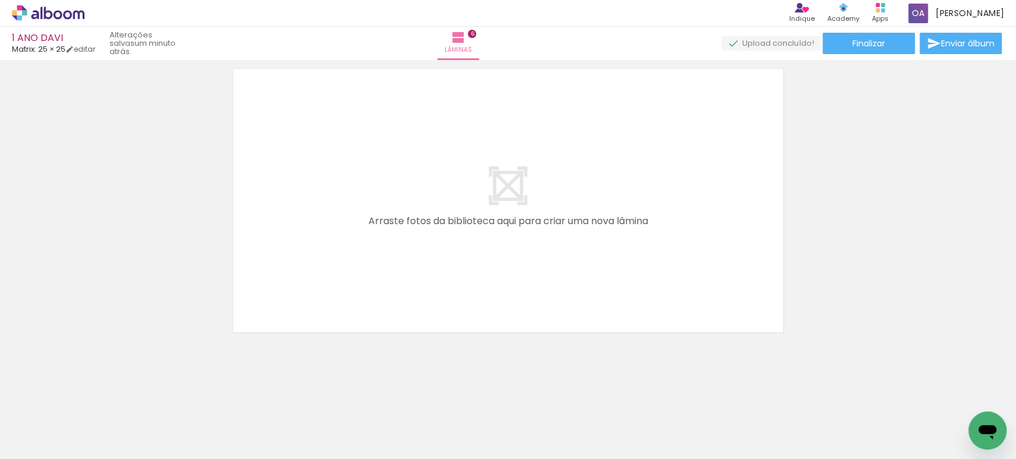
scroll to position [0, 493]
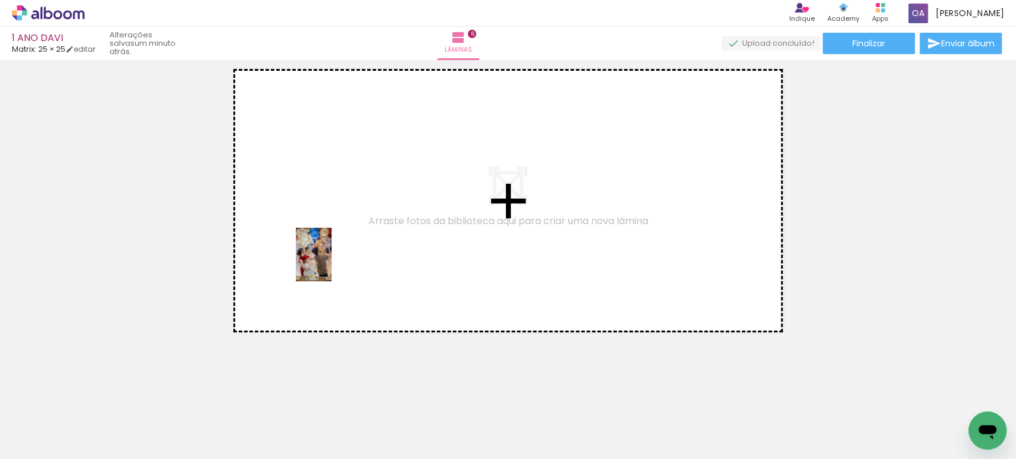
drag, startPoint x: 370, startPoint y: 435, endPoint x: 332, endPoint y: 264, distance: 175.6
click at [332, 264] on quentale-workspace at bounding box center [508, 229] width 1016 height 459
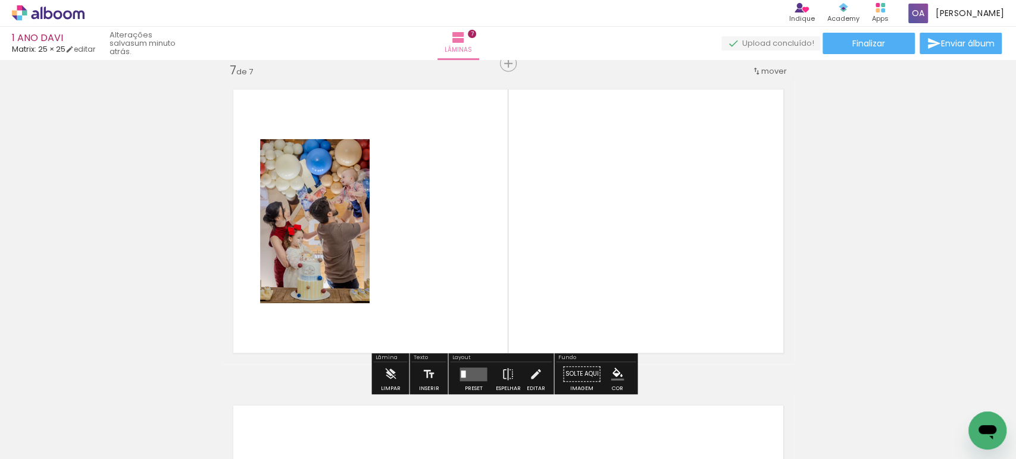
scroll to position [1911, 0]
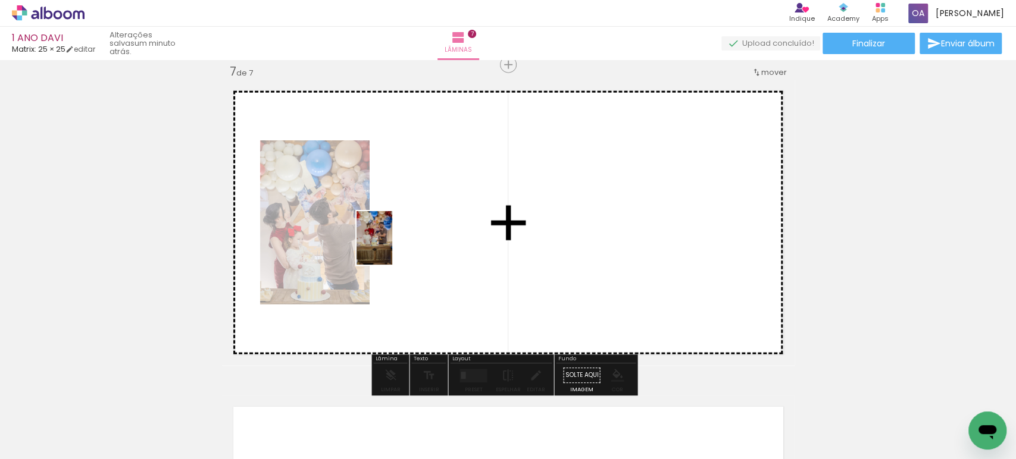
drag, startPoint x: 237, startPoint y: 424, endPoint x: 392, endPoint y: 247, distance: 234.9
click at [392, 247] on quentale-workspace at bounding box center [508, 229] width 1016 height 459
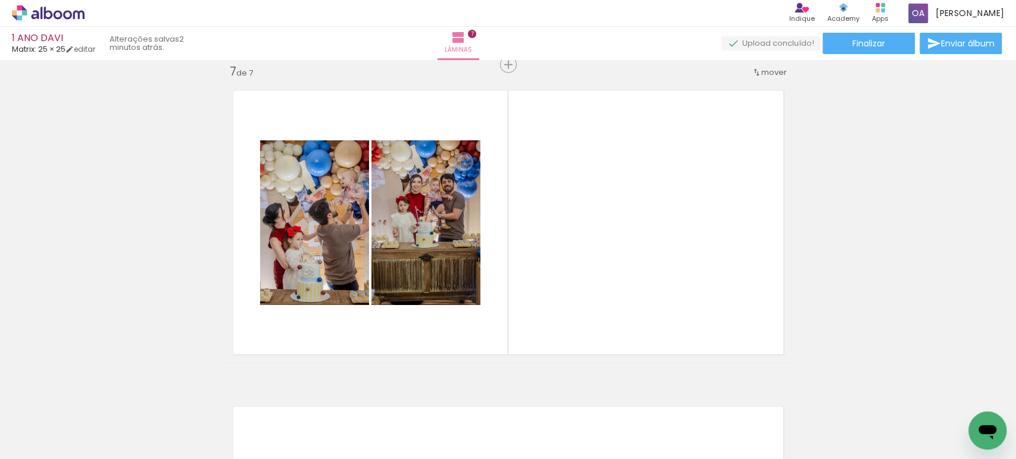
scroll to position [0, 238]
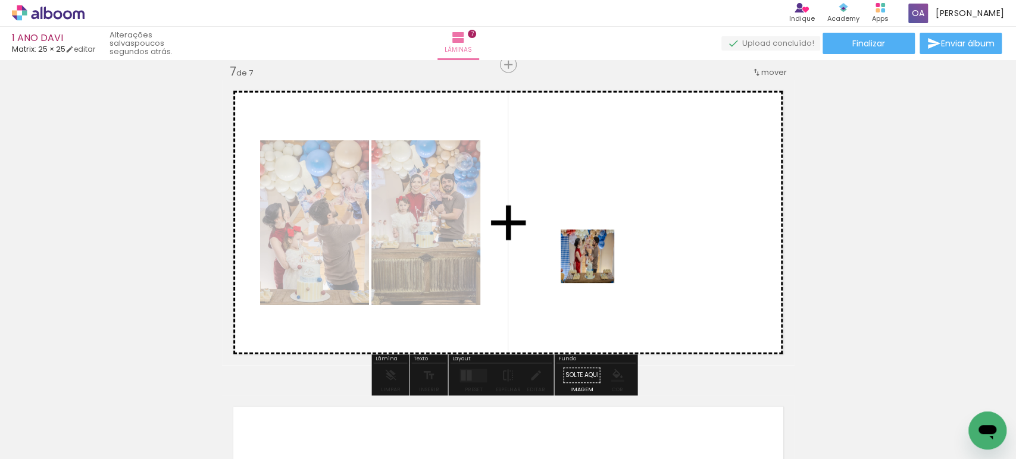
drag, startPoint x: 536, startPoint y: 424, endPoint x: 597, endPoint y: 262, distance: 173.5
click at [597, 262] on quentale-workspace at bounding box center [508, 229] width 1016 height 459
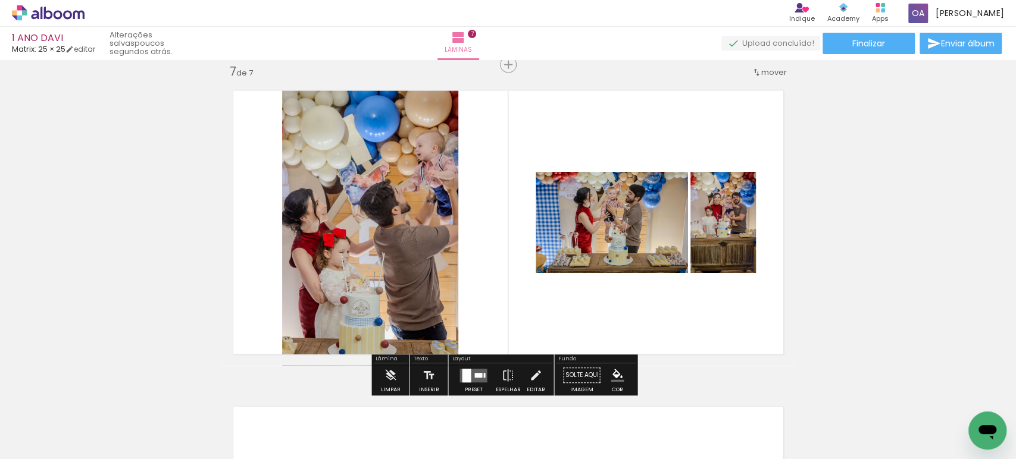
click at [468, 371] on quentale-layouter at bounding box center [472, 376] width 27 height 14
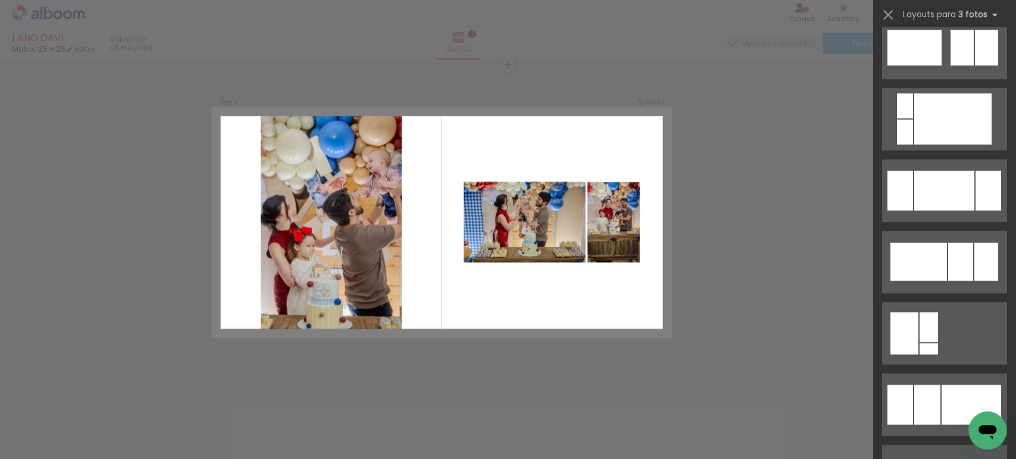
scroll to position [0, 0]
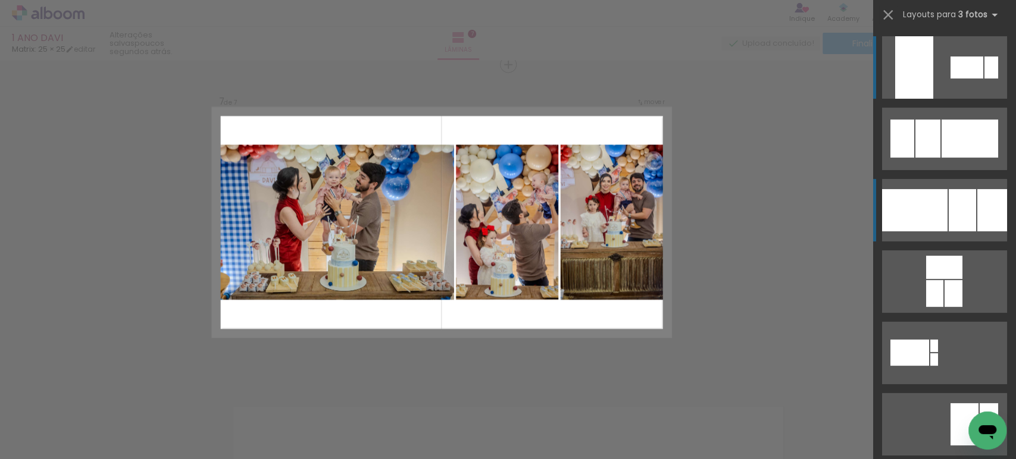
click at [967, 211] on div at bounding box center [962, 210] width 27 height 42
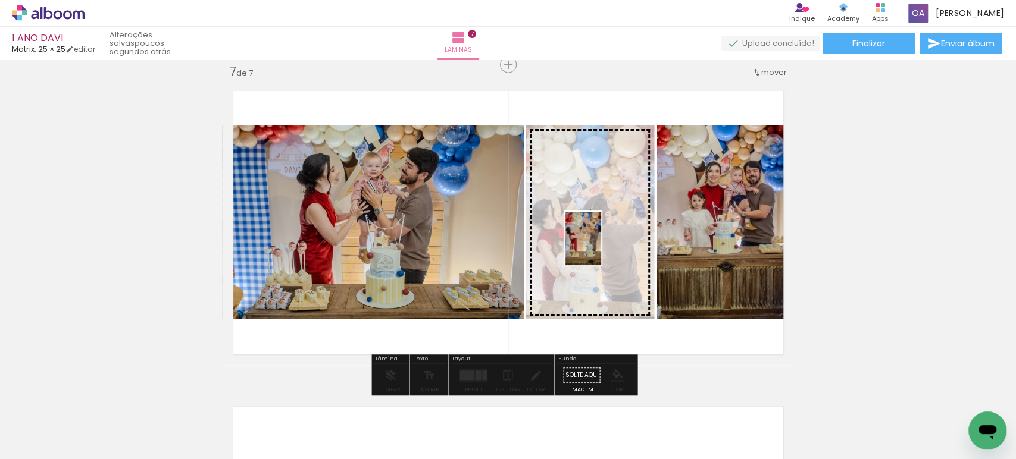
drag, startPoint x: 471, startPoint y: 427, endPoint x: 601, endPoint y: 248, distance: 221.2
click at [601, 248] on quentale-workspace at bounding box center [508, 229] width 1016 height 459
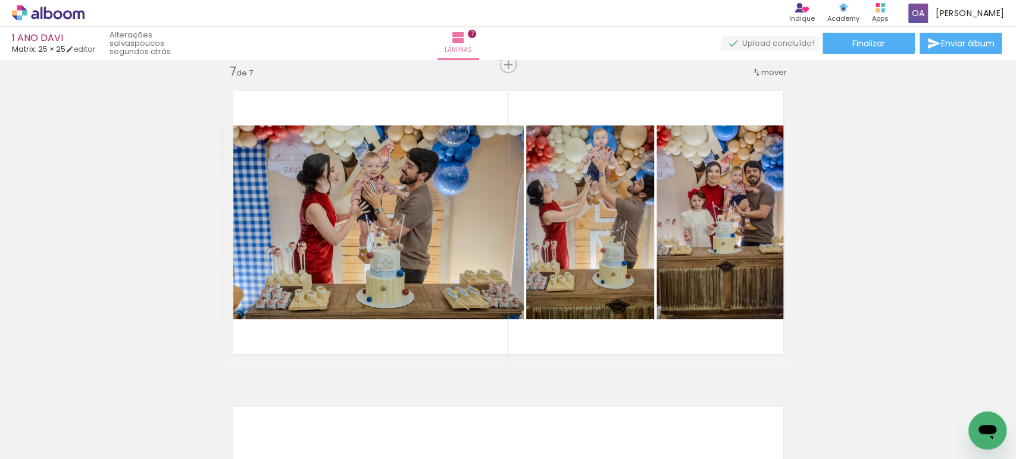
scroll to position [0, 380]
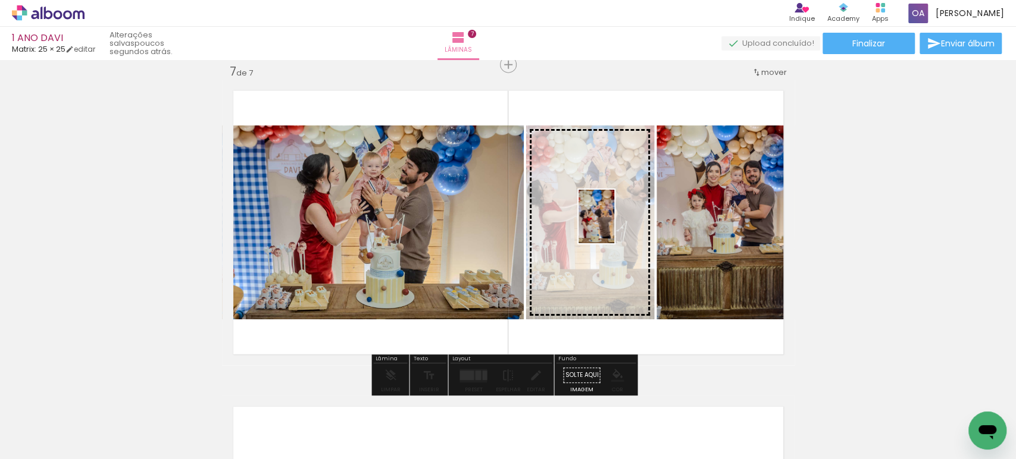
drag, startPoint x: 477, startPoint y: 426, endPoint x: 614, endPoint y: 226, distance: 242.7
click at [614, 226] on quentale-workspace at bounding box center [508, 229] width 1016 height 459
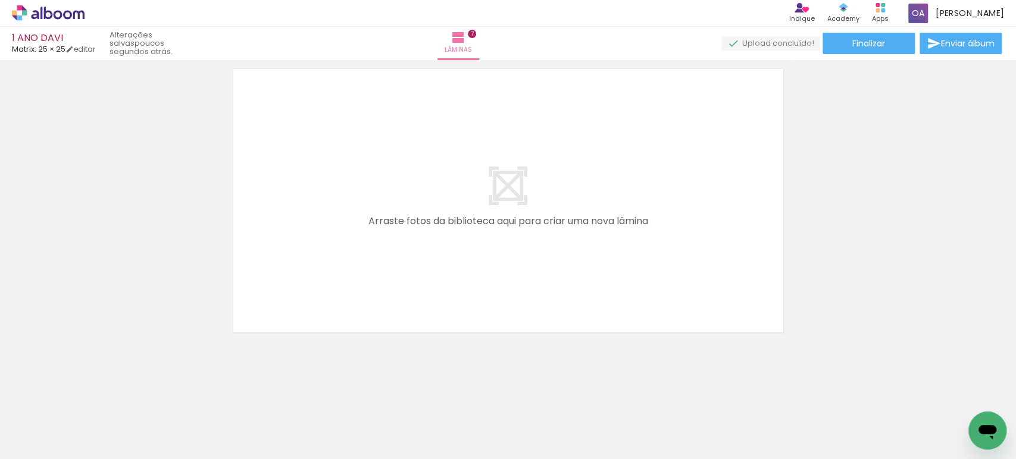
scroll to position [0, 3231]
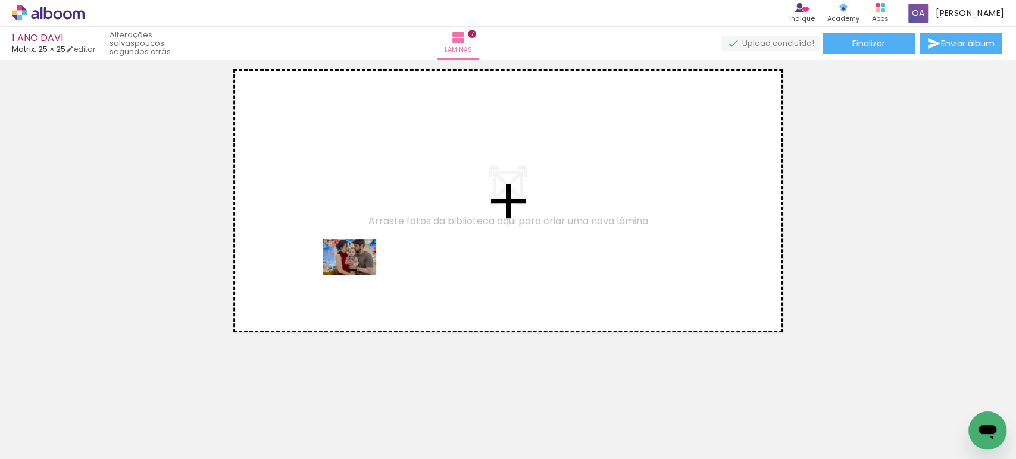
drag, startPoint x: 362, startPoint y: 427, endPoint x: 358, endPoint y: 275, distance: 151.8
click at [358, 275] on quentale-workspace at bounding box center [508, 229] width 1016 height 459
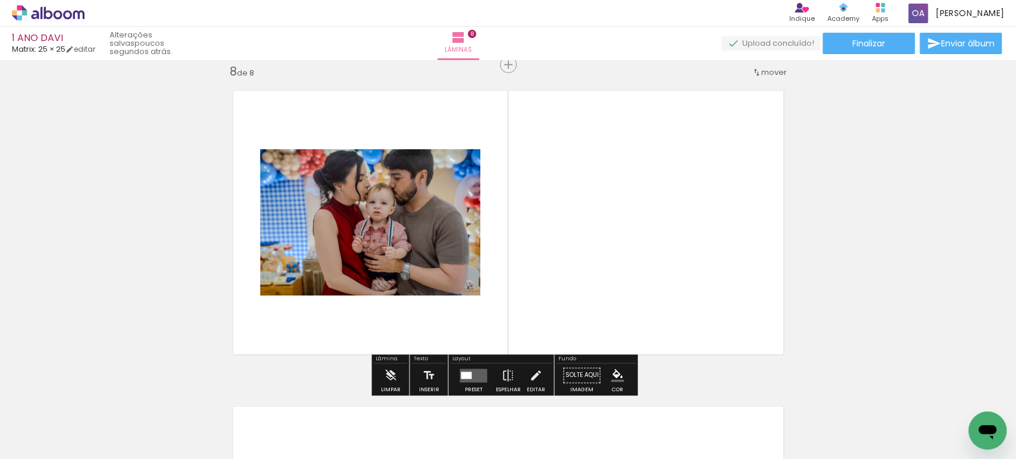
scroll to position [0, 3742]
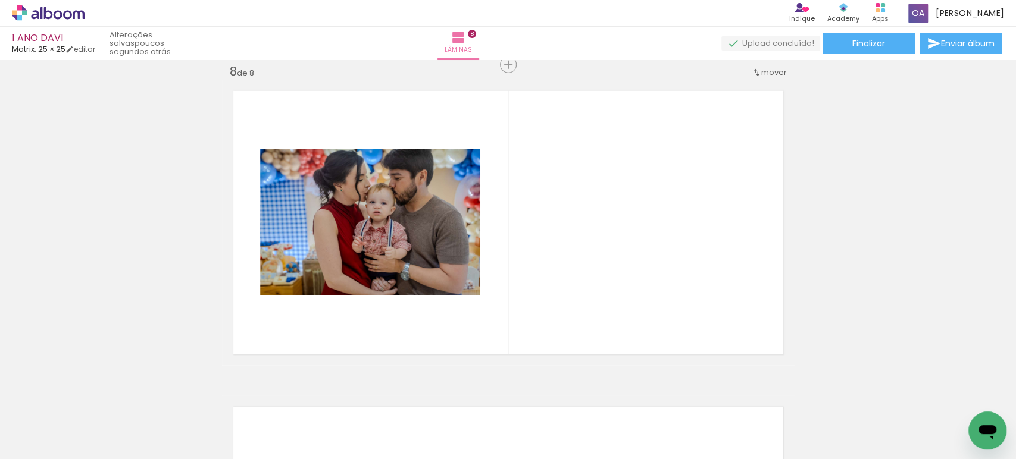
click at [649, 431] on div at bounding box center [643, 419] width 59 height 39
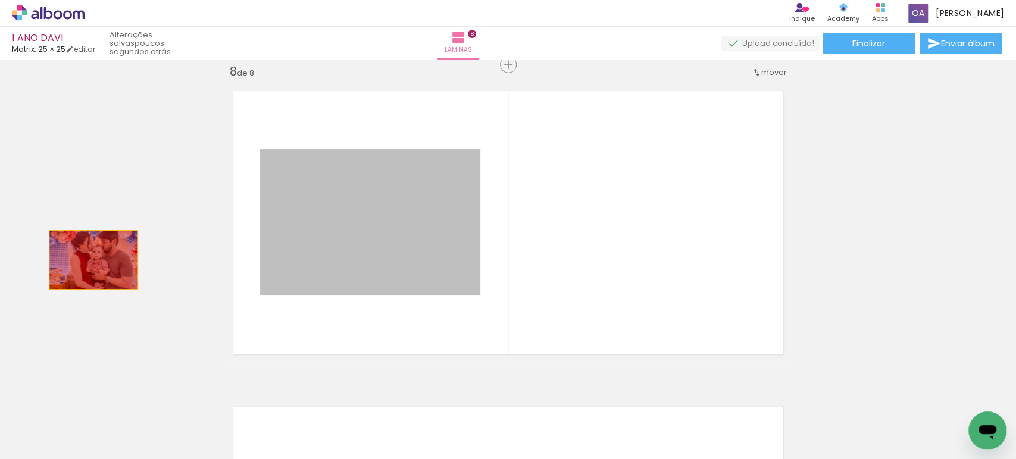
drag, startPoint x: 356, startPoint y: 256, endPoint x: 88, endPoint y: 260, distance: 267.9
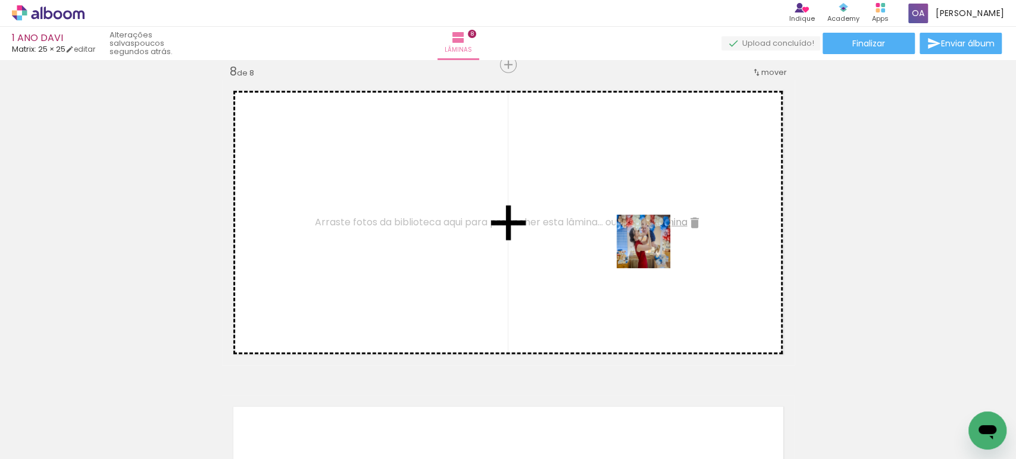
drag, startPoint x: 801, startPoint y: 431, endPoint x: 652, endPoint y: 251, distance: 233.4
click at [652, 251] on quentale-workspace at bounding box center [508, 229] width 1016 height 459
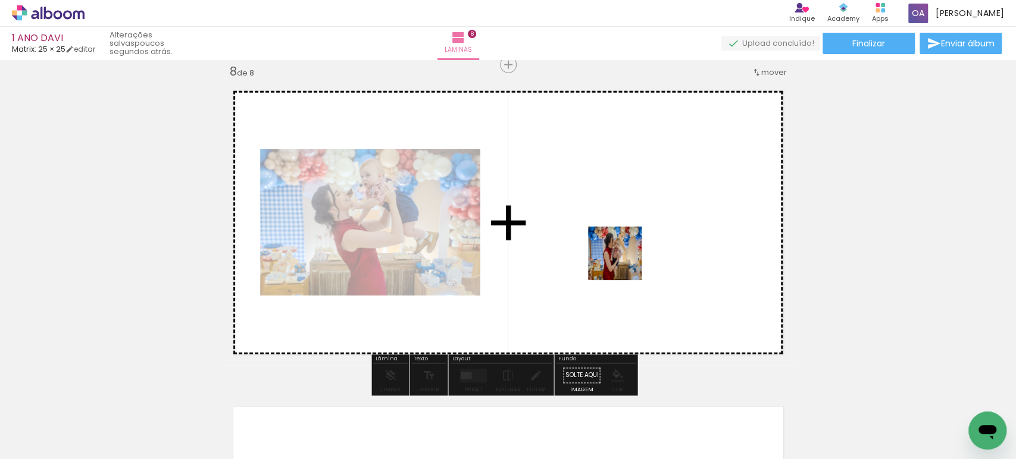
drag, startPoint x: 609, startPoint y: 368, endPoint x: 624, endPoint y: 261, distance: 107.5
click at [624, 261] on quentale-workspace at bounding box center [508, 229] width 1016 height 459
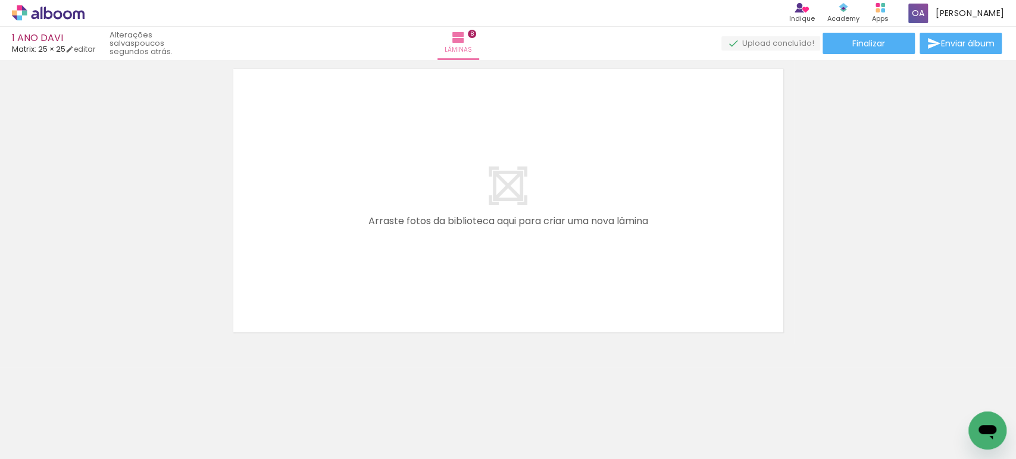
scroll to position [0, 1130]
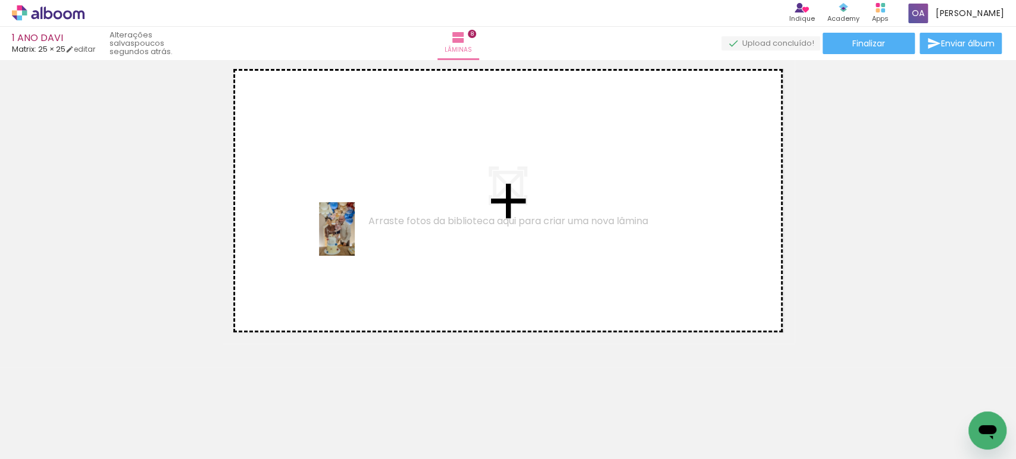
drag, startPoint x: 330, startPoint y: 421, endPoint x: 355, endPoint y: 238, distance: 184.4
click at [355, 238] on quentale-workspace at bounding box center [508, 229] width 1016 height 459
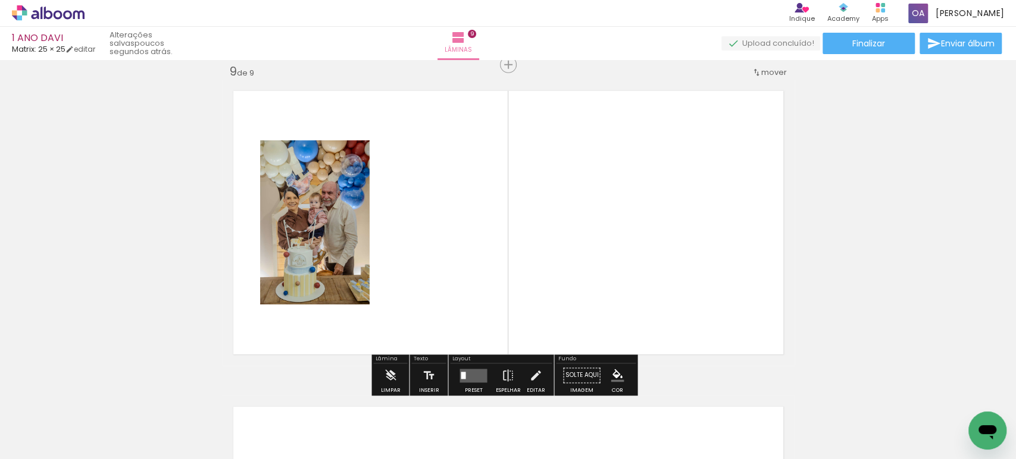
scroll to position [2543, 0]
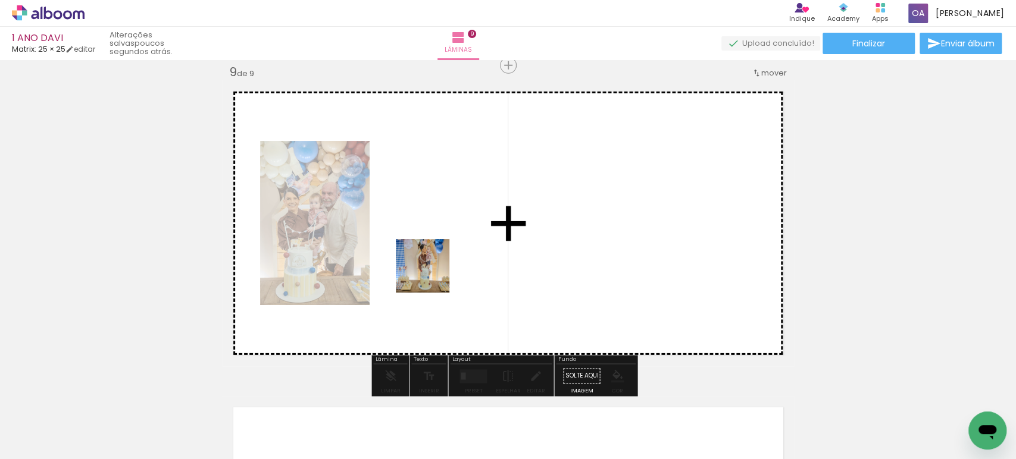
drag, startPoint x: 395, startPoint y: 399, endPoint x: 434, endPoint y: 265, distance: 140.1
click at [434, 265] on quentale-workspace at bounding box center [508, 229] width 1016 height 459
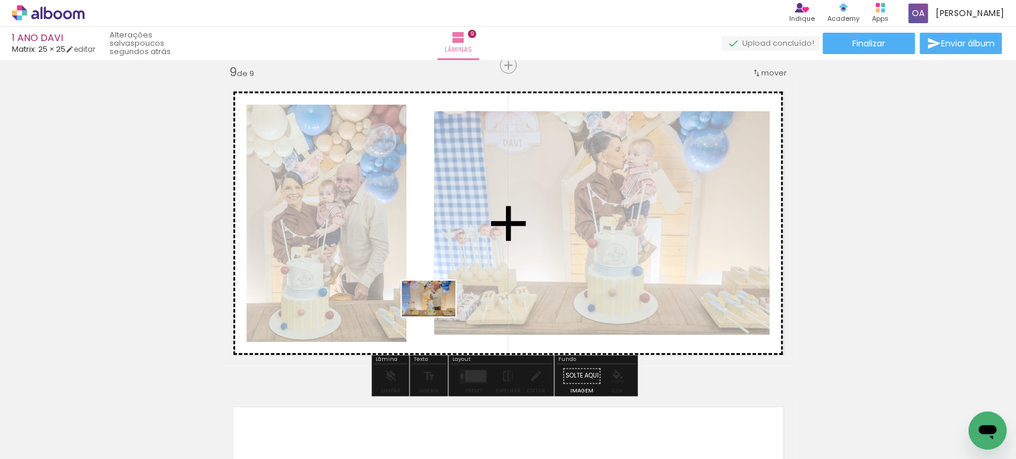
drag, startPoint x: 269, startPoint y: 414, endPoint x: 437, endPoint y: 317, distance: 194.7
click at [437, 317] on quentale-workspace at bounding box center [508, 229] width 1016 height 459
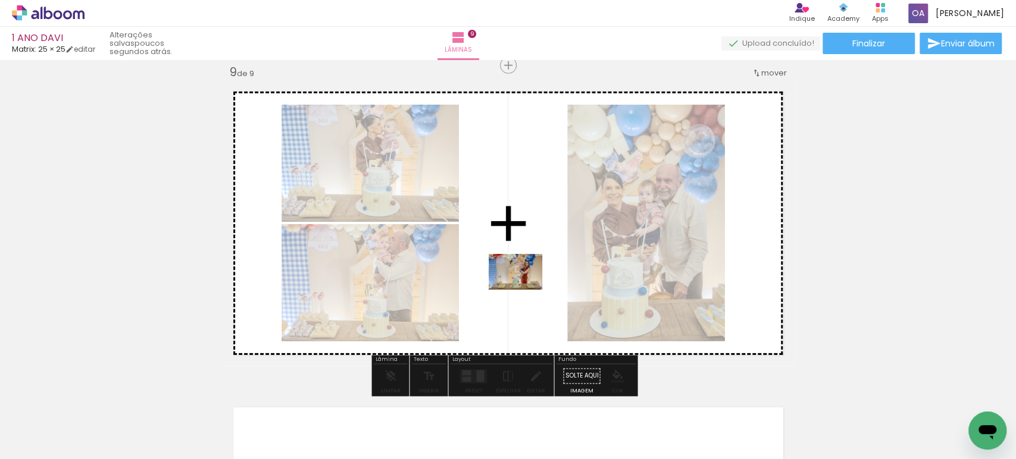
drag, startPoint x: 463, startPoint y: 427, endPoint x: 524, endPoint y: 290, distance: 150.5
click at [524, 290] on quentale-workspace at bounding box center [508, 229] width 1016 height 459
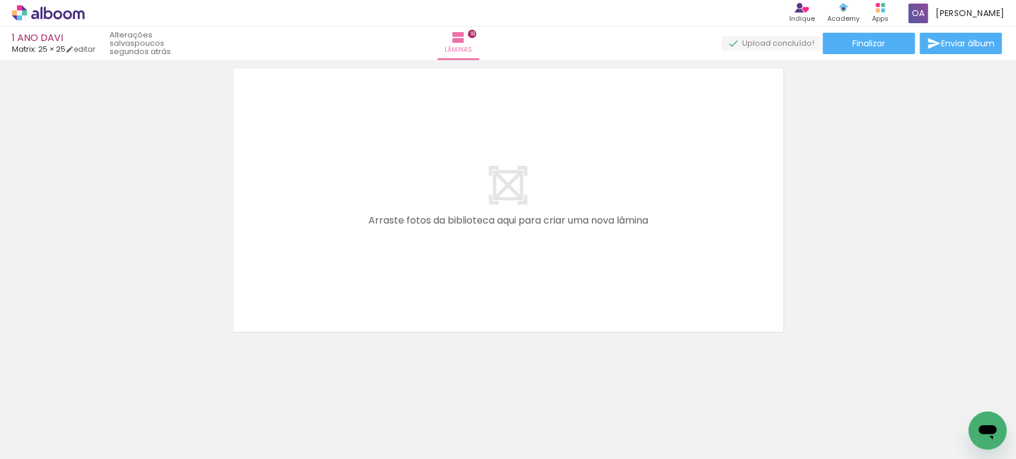
scroll to position [0, 3659]
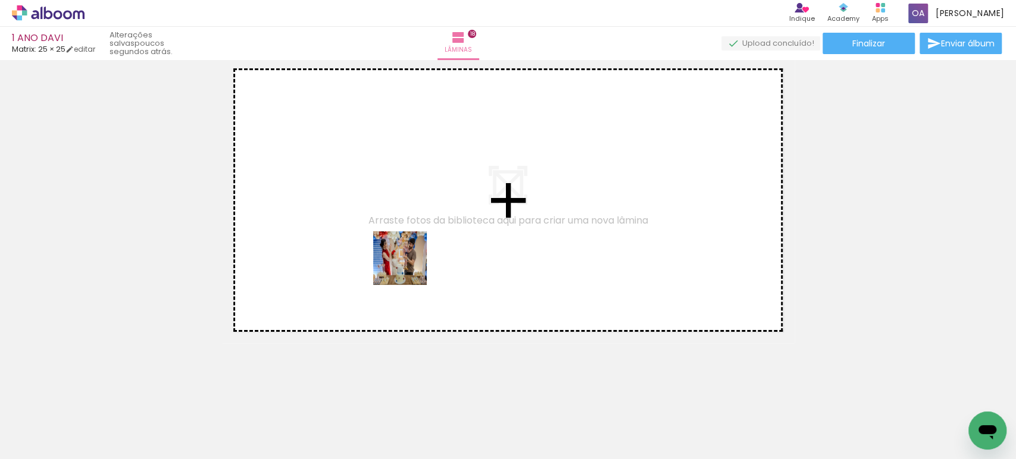
drag, startPoint x: 462, startPoint y: 422, endPoint x: 408, endPoint y: 267, distance: 164.5
click at [408, 267] on quentale-workspace at bounding box center [508, 229] width 1016 height 459
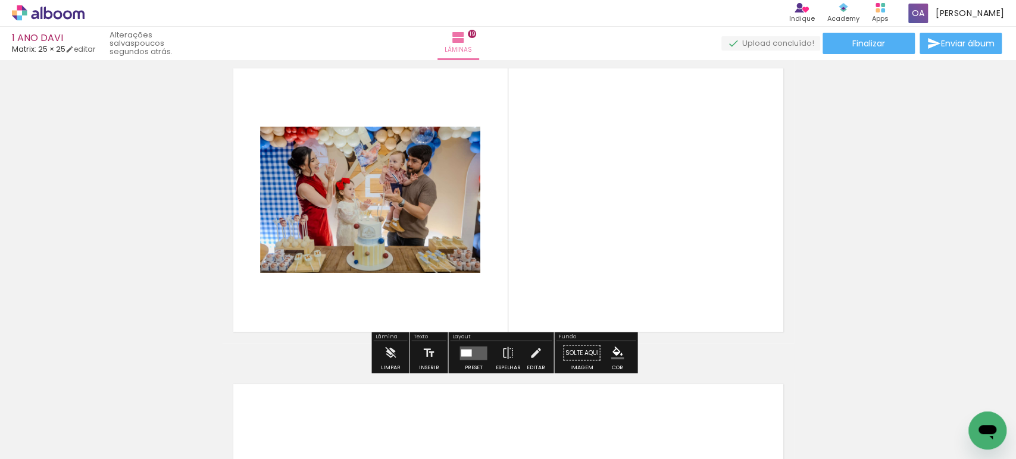
scroll to position [5704, 0]
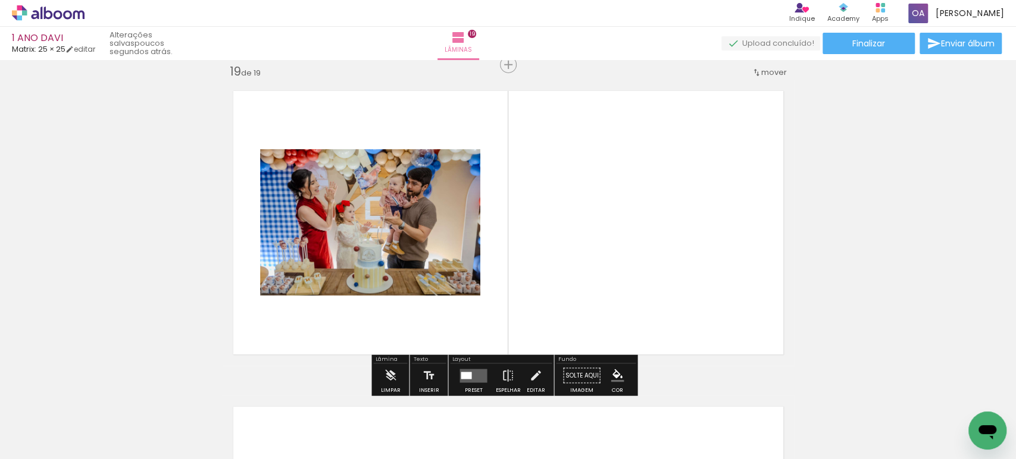
click at [537, 423] on div at bounding box center [526, 419] width 59 height 39
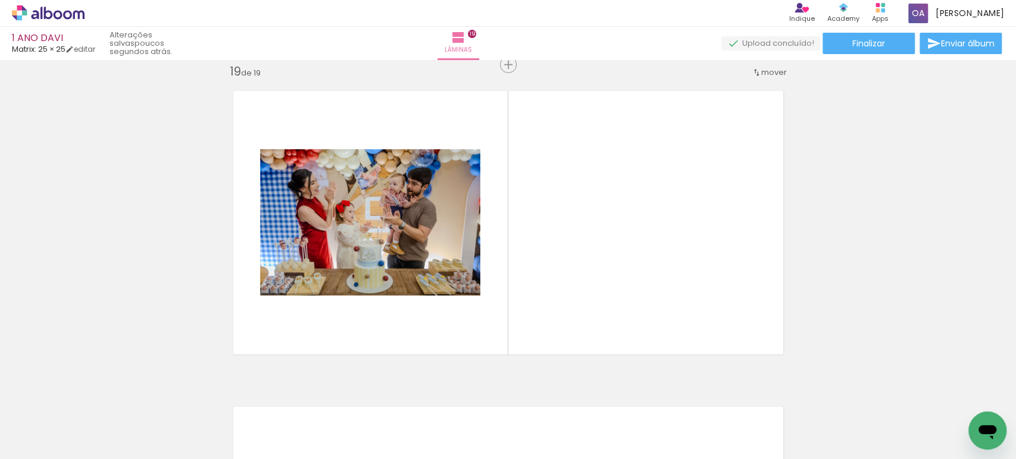
click at [603, 430] on div at bounding box center [593, 419] width 59 height 39
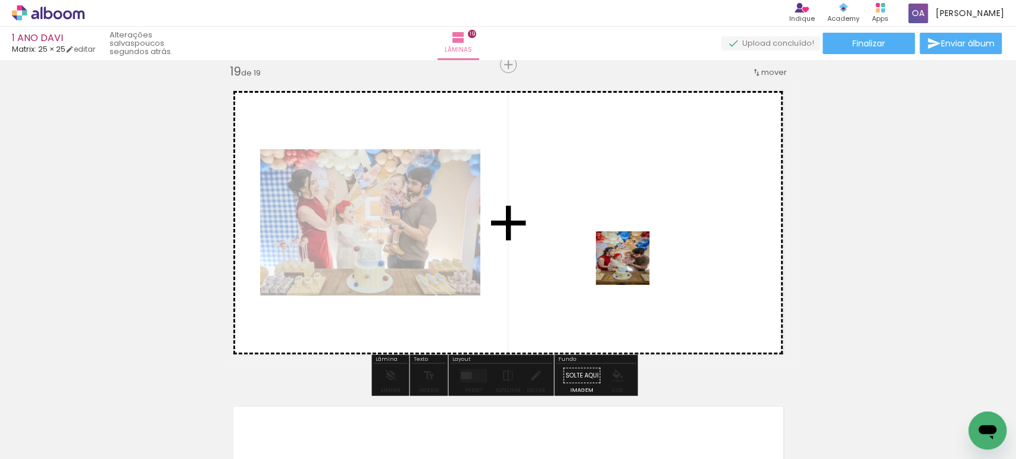
drag, startPoint x: 654, startPoint y: 429, endPoint x: 632, endPoint y: 267, distance: 163.5
click at [632, 267] on quentale-workspace at bounding box center [508, 229] width 1016 height 459
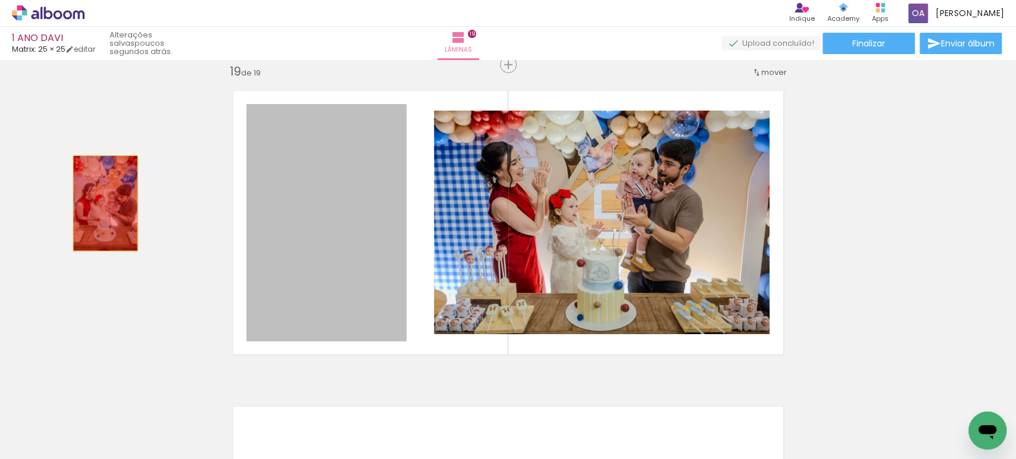
drag, startPoint x: 335, startPoint y: 235, endPoint x: 100, endPoint y: 204, distance: 236.5
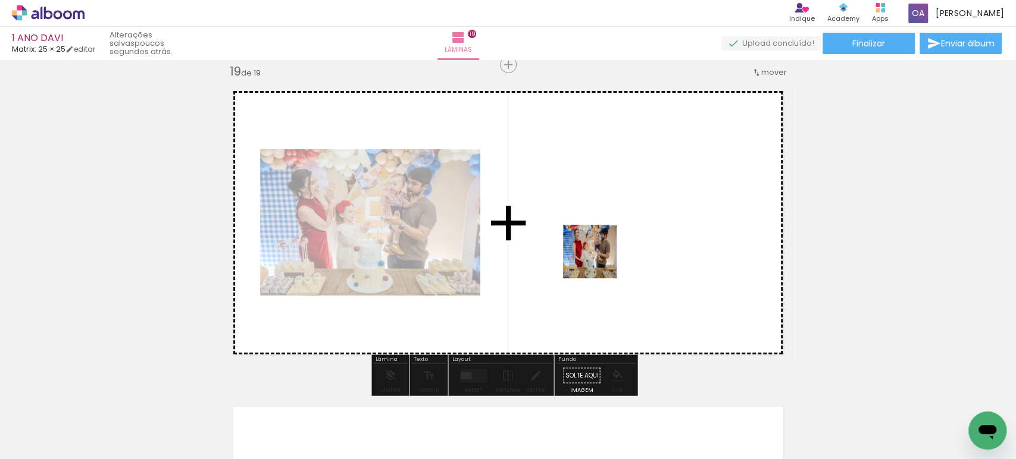
drag, startPoint x: 532, startPoint y: 420, endPoint x: 599, endPoint y: 261, distance: 172.3
click at [599, 261] on quentale-workspace at bounding box center [508, 229] width 1016 height 459
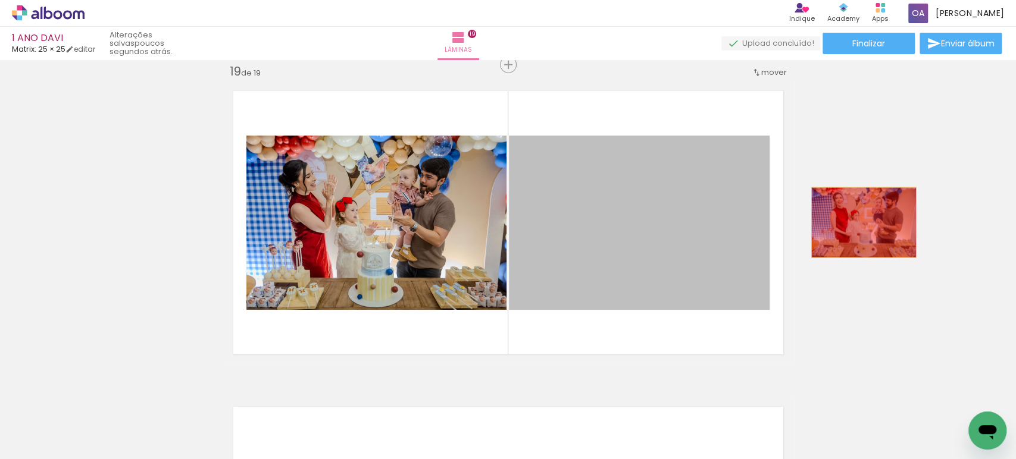
drag, startPoint x: 643, startPoint y: 256, endPoint x: 858, endPoint y: 223, distance: 217.4
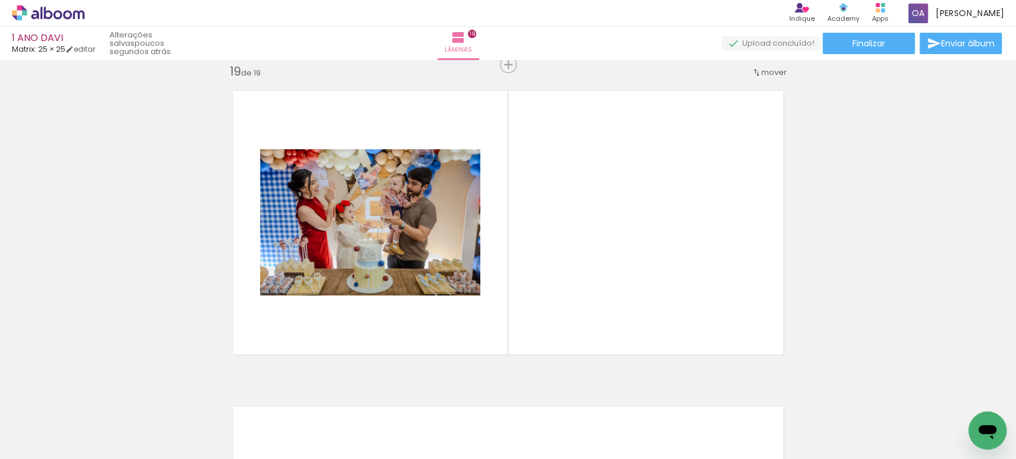
scroll to position [0, 3736]
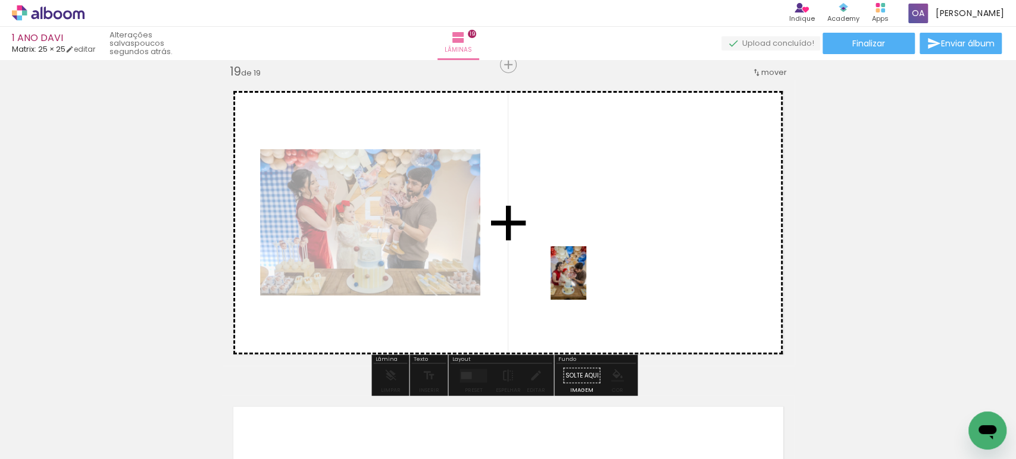
drag, startPoint x: 589, startPoint y: 432, endPoint x: 586, endPoint y: 282, distance: 149.4
click at [586, 282] on quentale-workspace at bounding box center [508, 229] width 1016 height 459
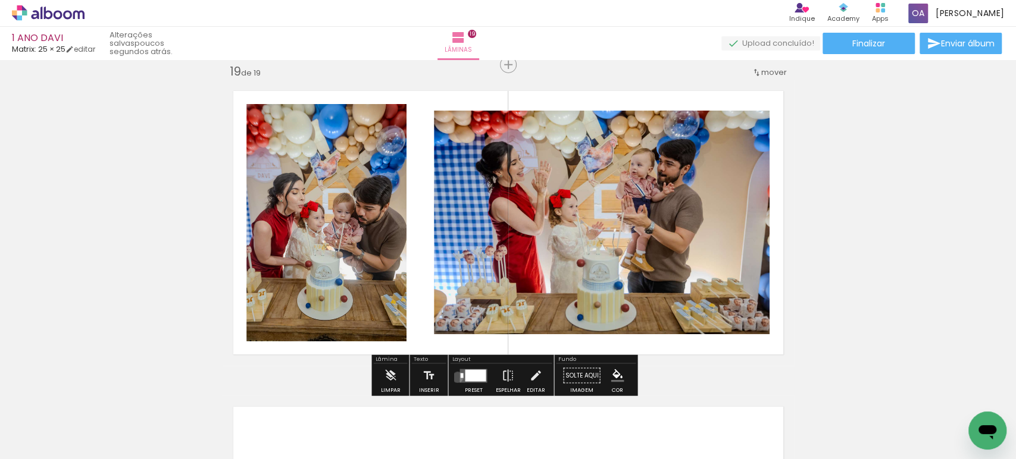
click at [457, 377] on div at bounding box center [473, 376] width 32 height 24
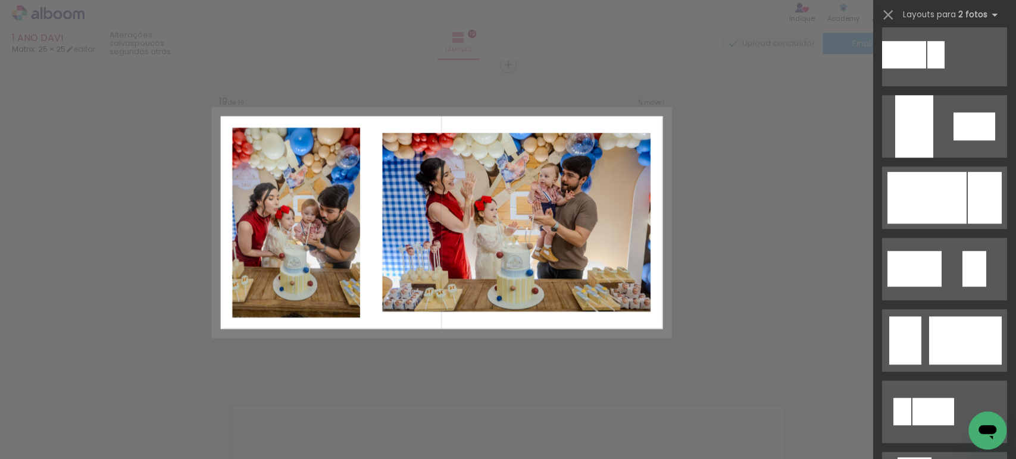
scroll to position [521, 0]
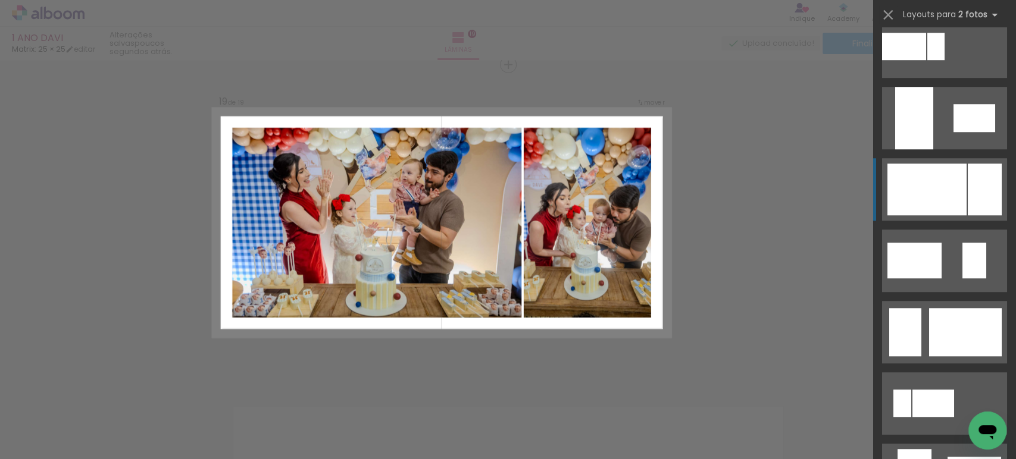
click at [948, 176] on div at bounding box center [926, 190] width 79 height 52
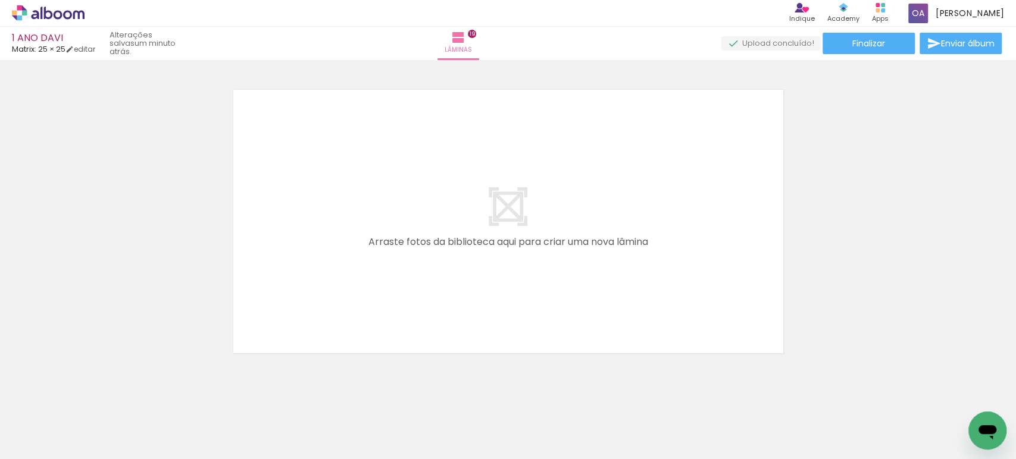
scroll to position [0, 3913]
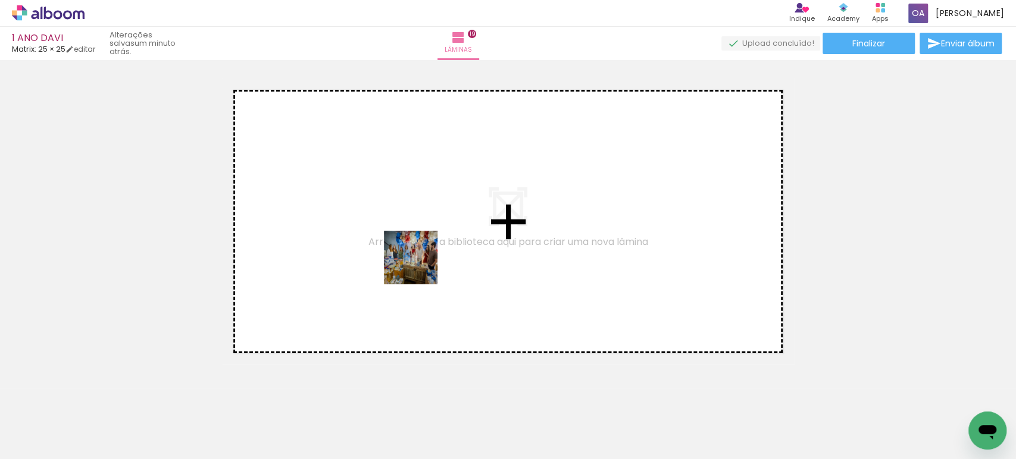
drag, startPoint x: 552, startPoint y: 420, endPoint x: 420, endPoint y: 267, distance: 202.5
click at [420, 267] on quentale-workspace at bounding box center [508, 229] width 1016 height 459
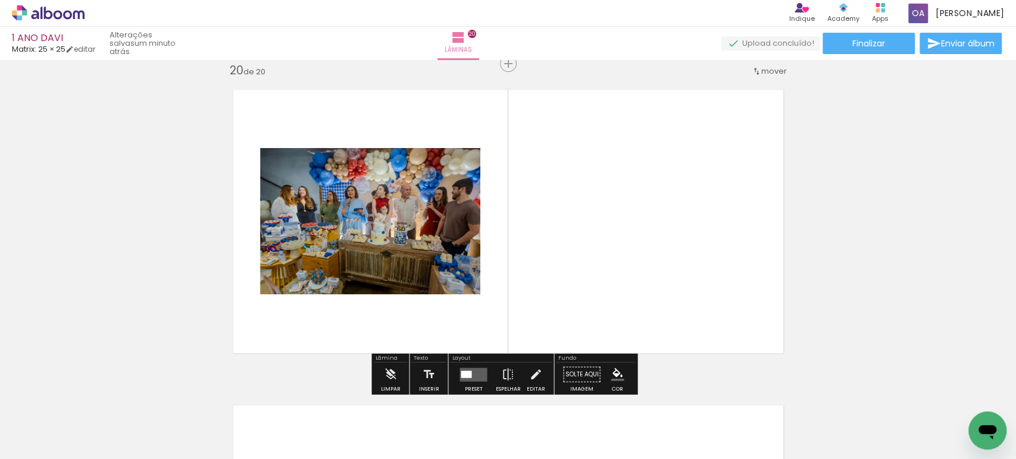
scroll to position [6020, 0]
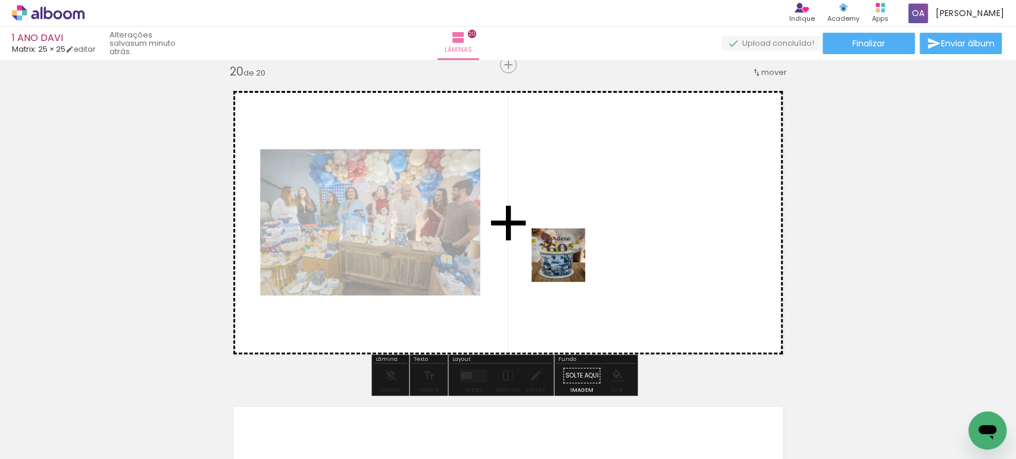
drag, startPoint x: 614, startPoint y: 428, endPoint x: 567, endPoint y: 264, distance: 170.1
click at [567, 264] on quentale-workspace at bounding box center [508, 229] width 1016 height 459
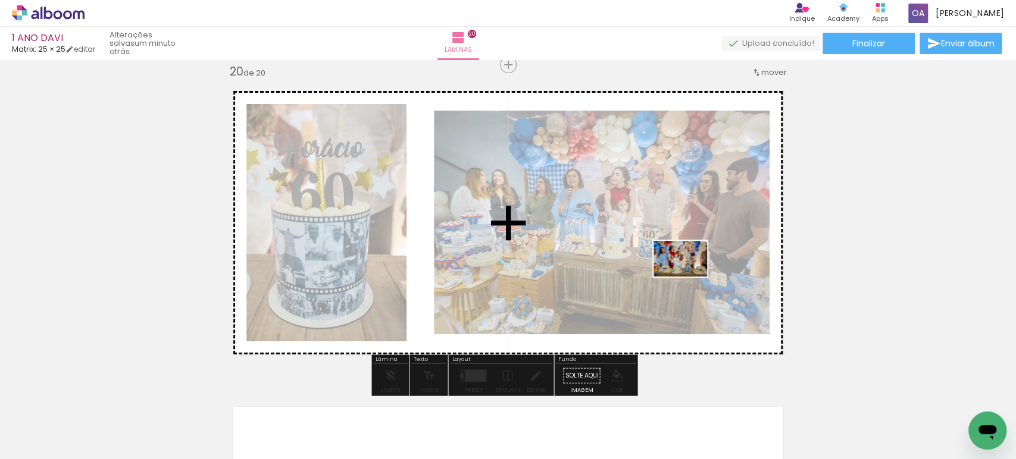
drag, startPoint x: 737, startPoint y: 423, endPoint x: 689, endPoint y: 277, distance: 154.0
click at [689, 277] on quentale-workspace at bounding box center [508, 229] width 1016 height 459
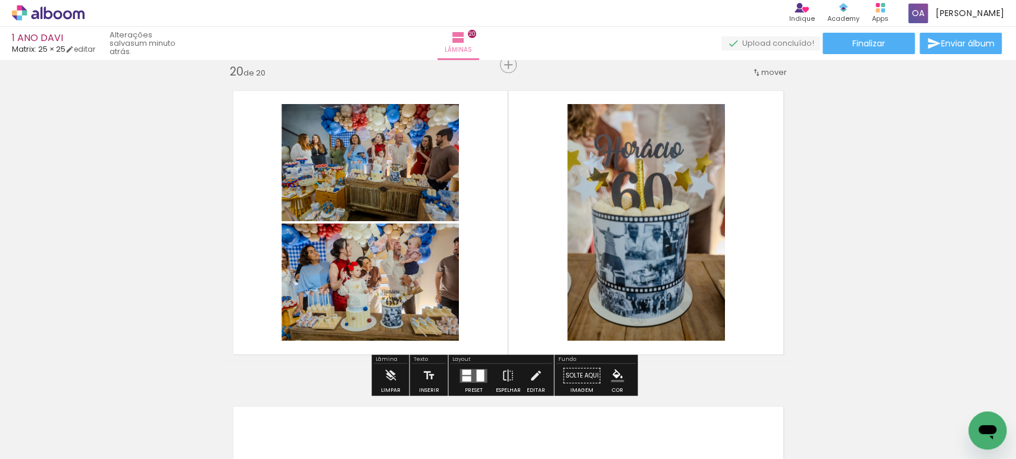
click at [465, 374] on div at bounding box center [466, 372] width 9 height 5
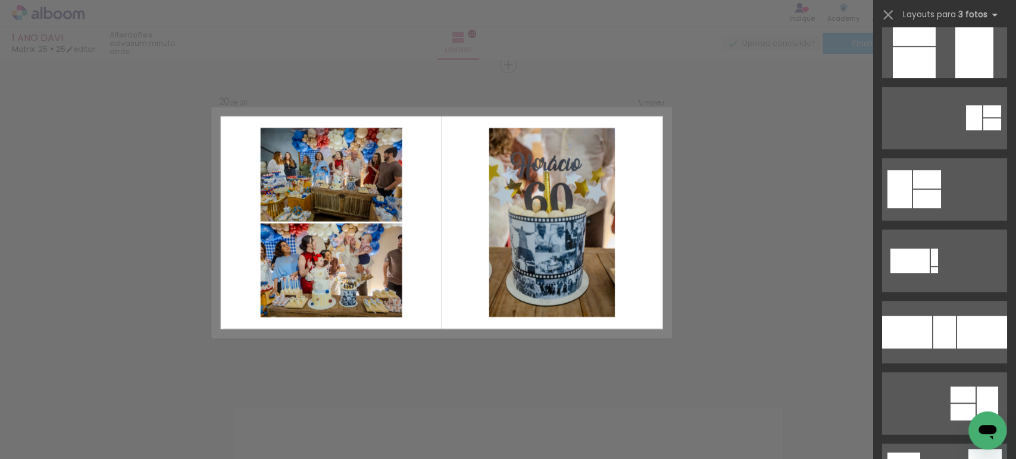
scroll to position [0, 0]
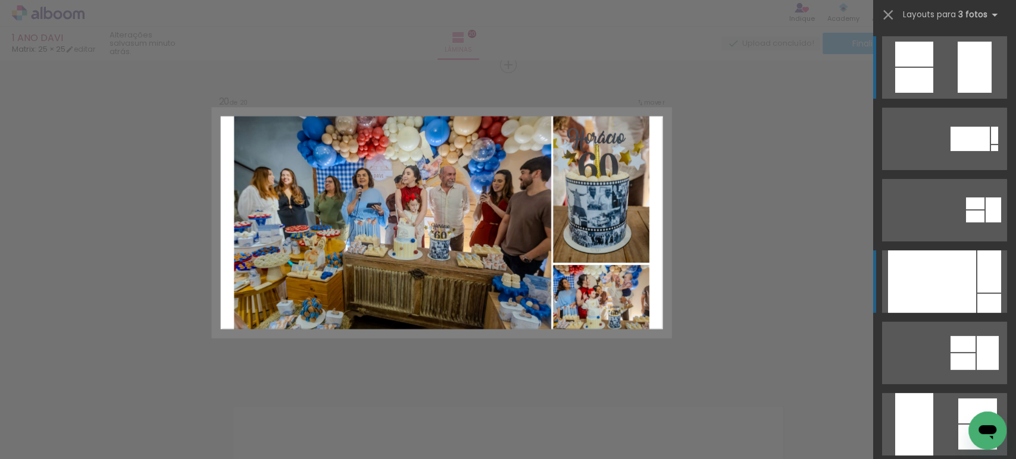
click at [954, 285] on div at bounding box center [932, 282] width 88 height 62
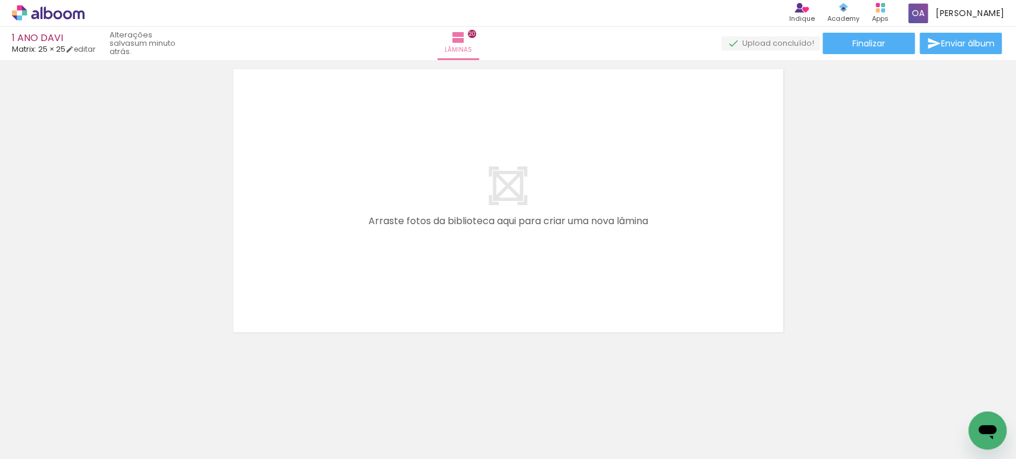
scroll to position [0, 4352]
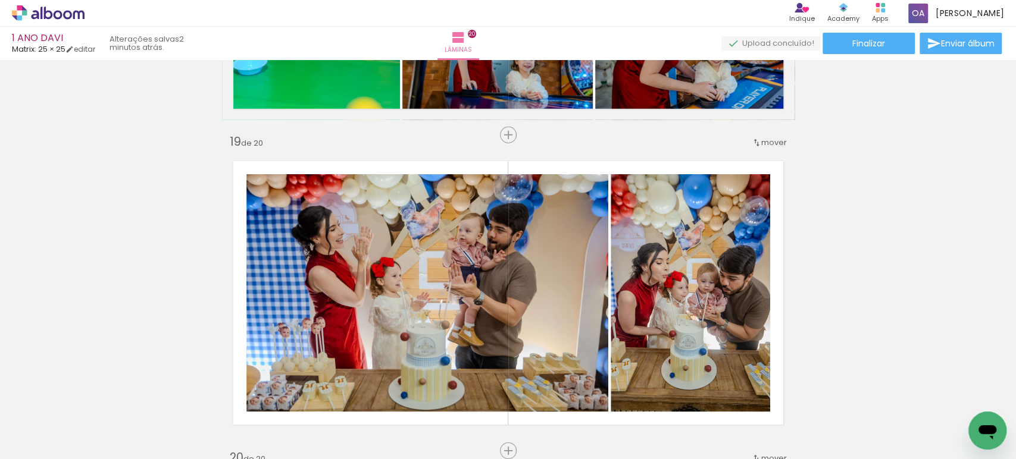
scroll to position [5624, 0]
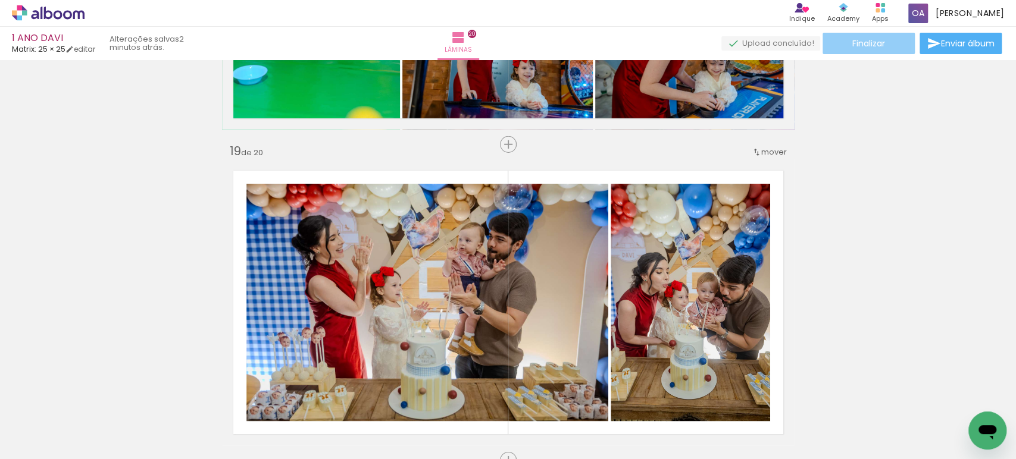
click at [864, 43] on span "Finalizar" at bounding box center [868, 43] width 33 height 8
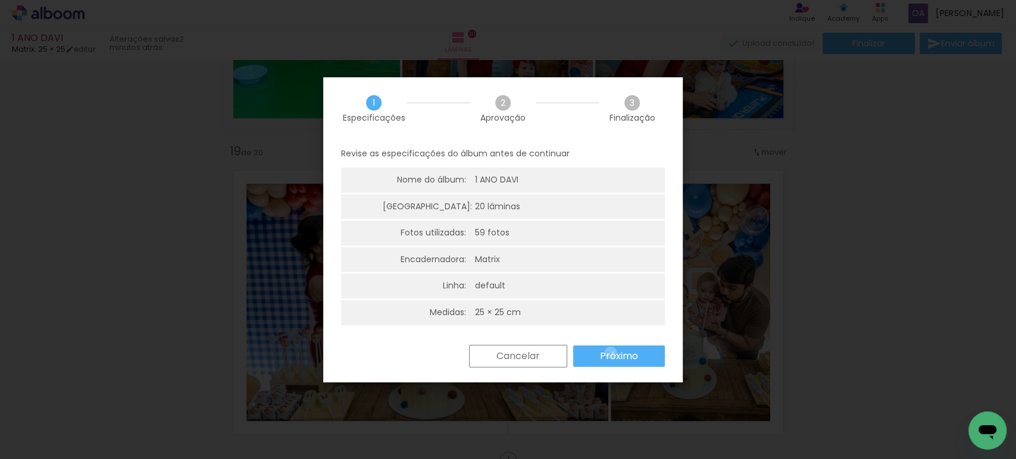
click at [0, 0] on slot "Próximo" at bounding box center [0, 0] width 0 height 0
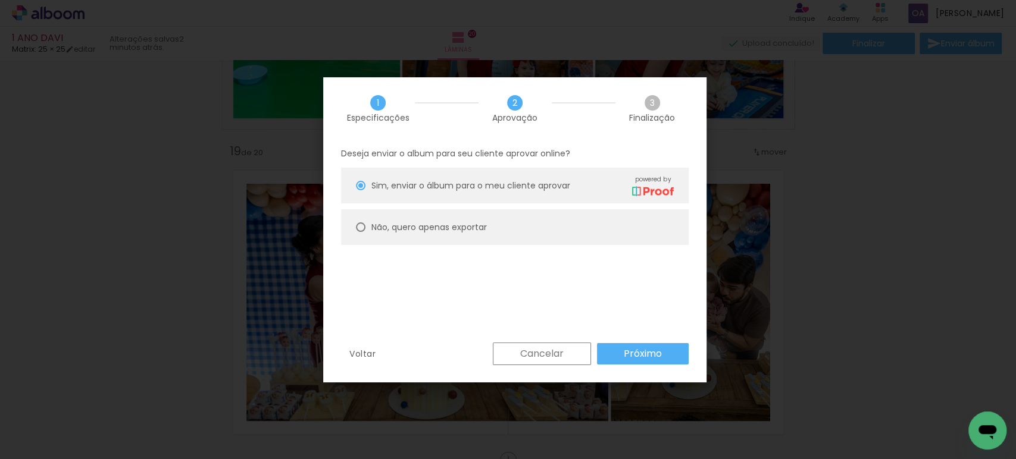
click at [611, 353] on paper-button "Próximo" at bounding box center [643, 353] width 92 height 21
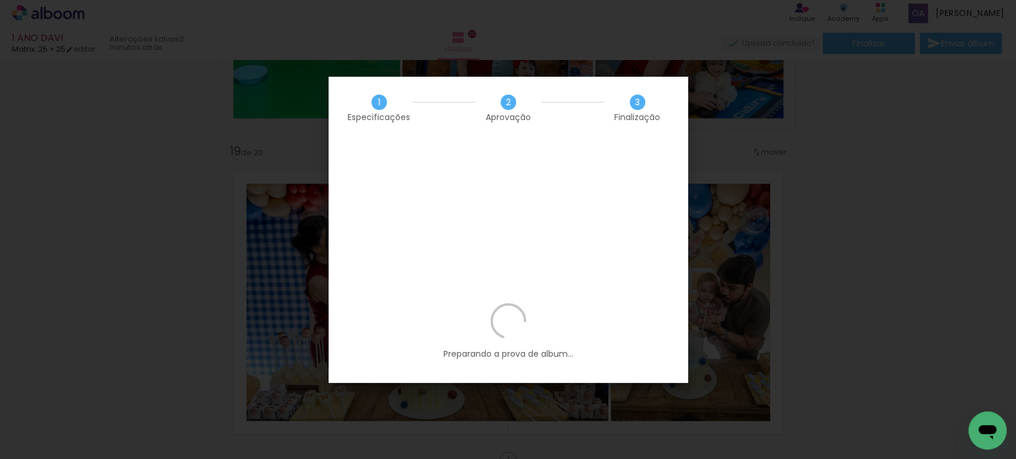
scroll to position [0, 4352]
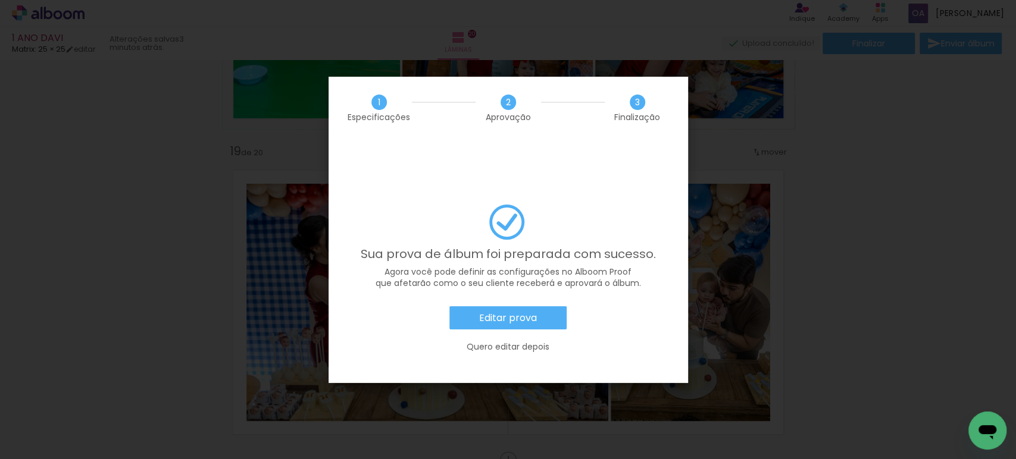
click at [0, 0] on slot "Editar prova" at bounding box center [0, 0] width 0 height 0
